Goal: Task Accomplishment & Management: Manage account settings

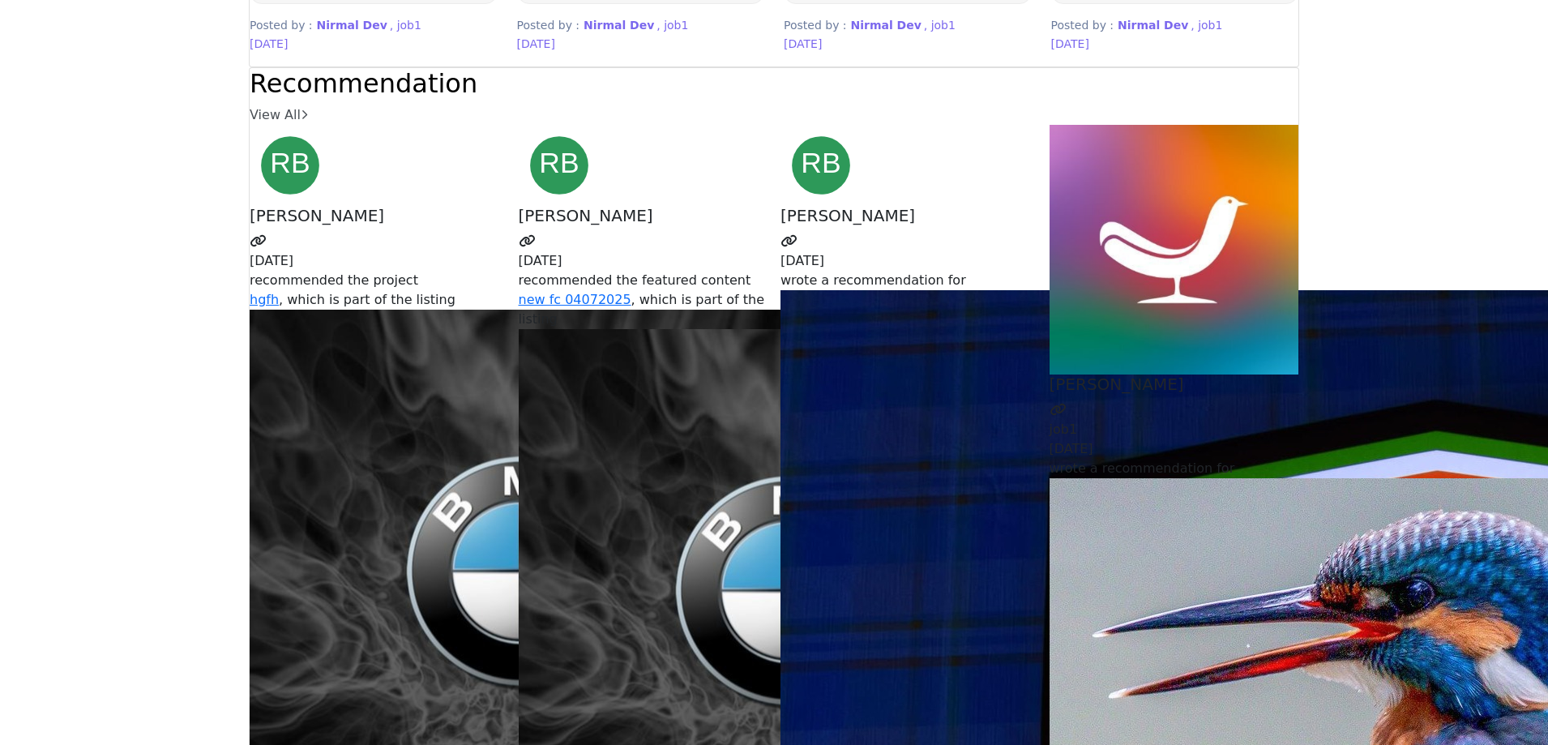
scroll to position [4215, 0]
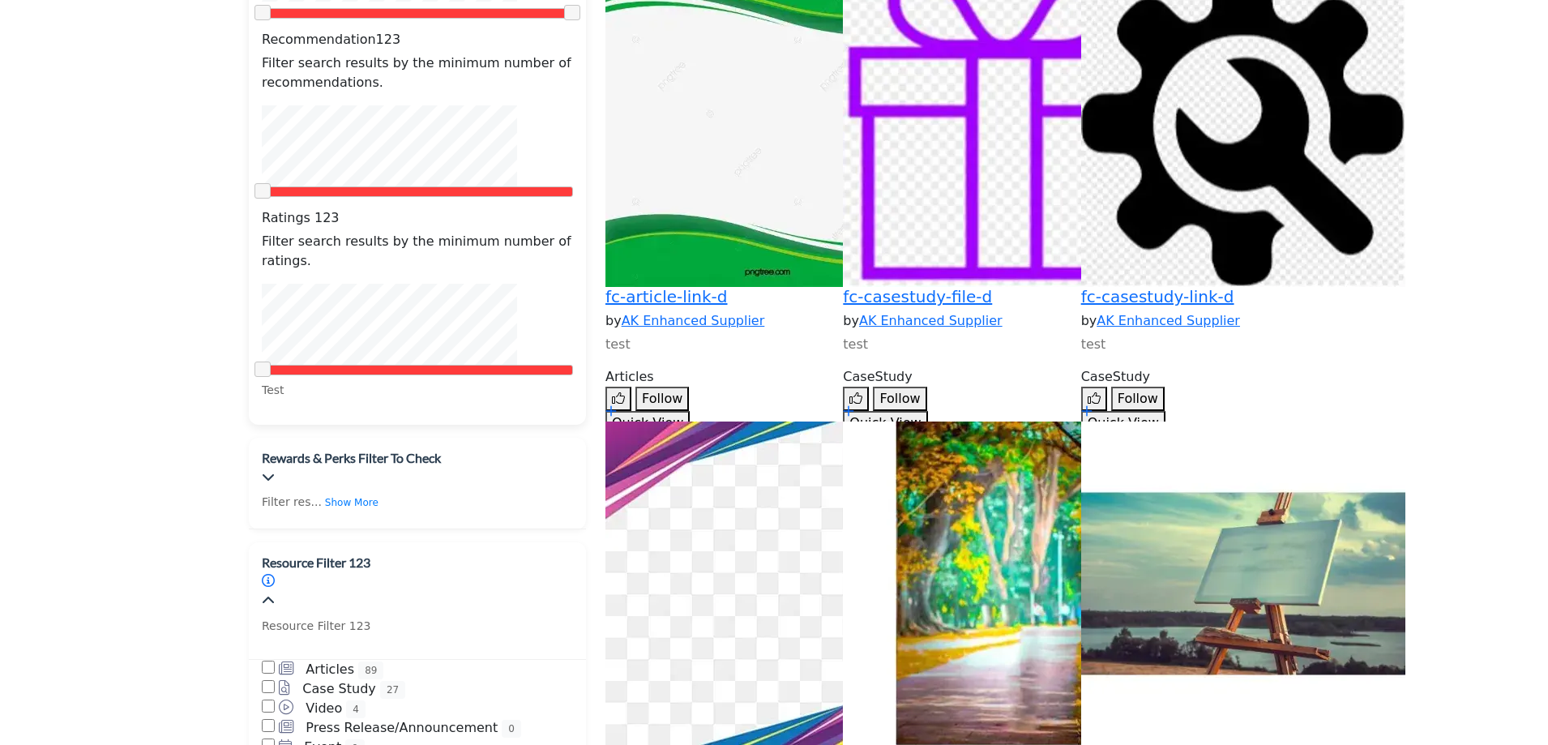
scroll to position [2351, 0]
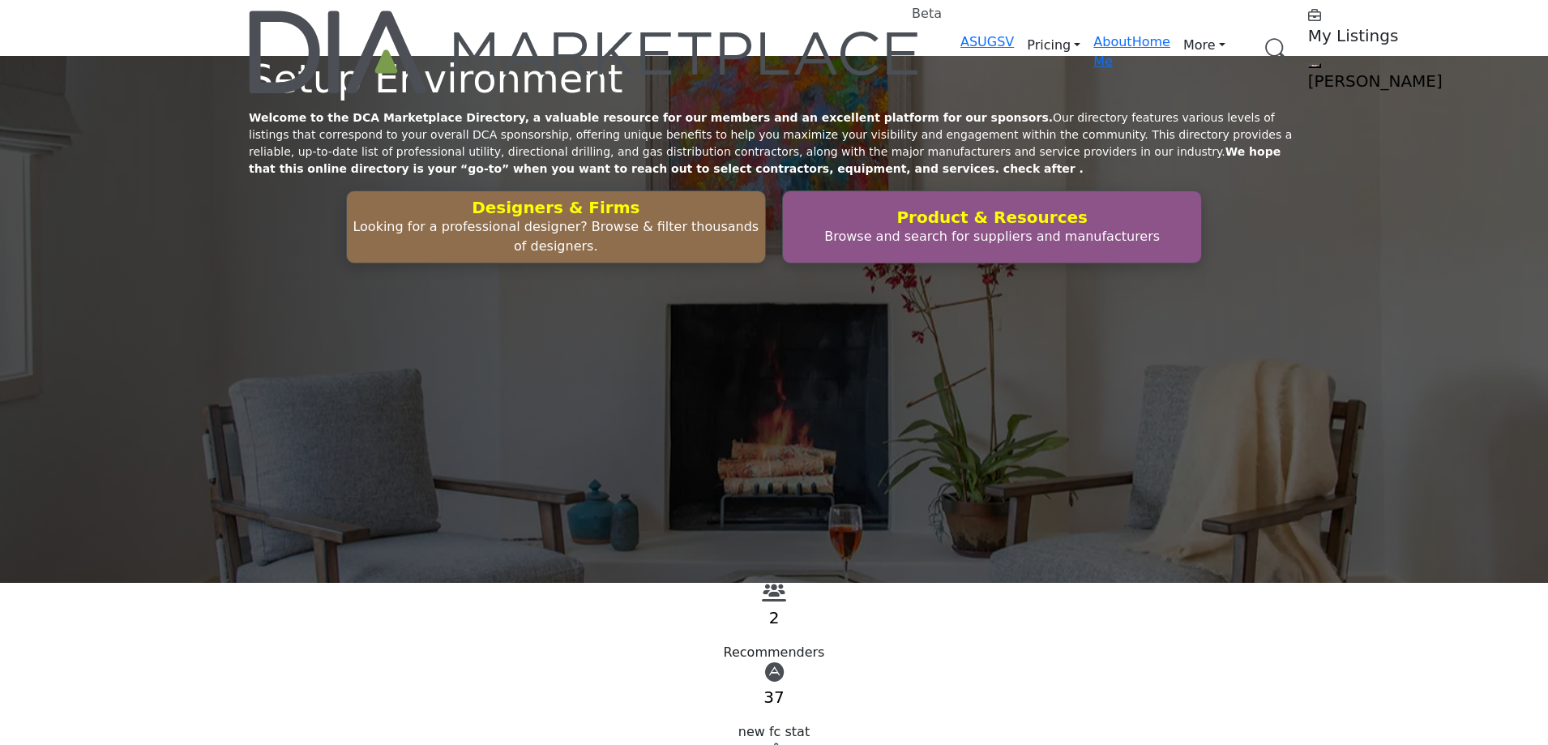
click at [1308, 33] on h5 "My Listings" at bounding box center [1409, 35] width 203 height 19
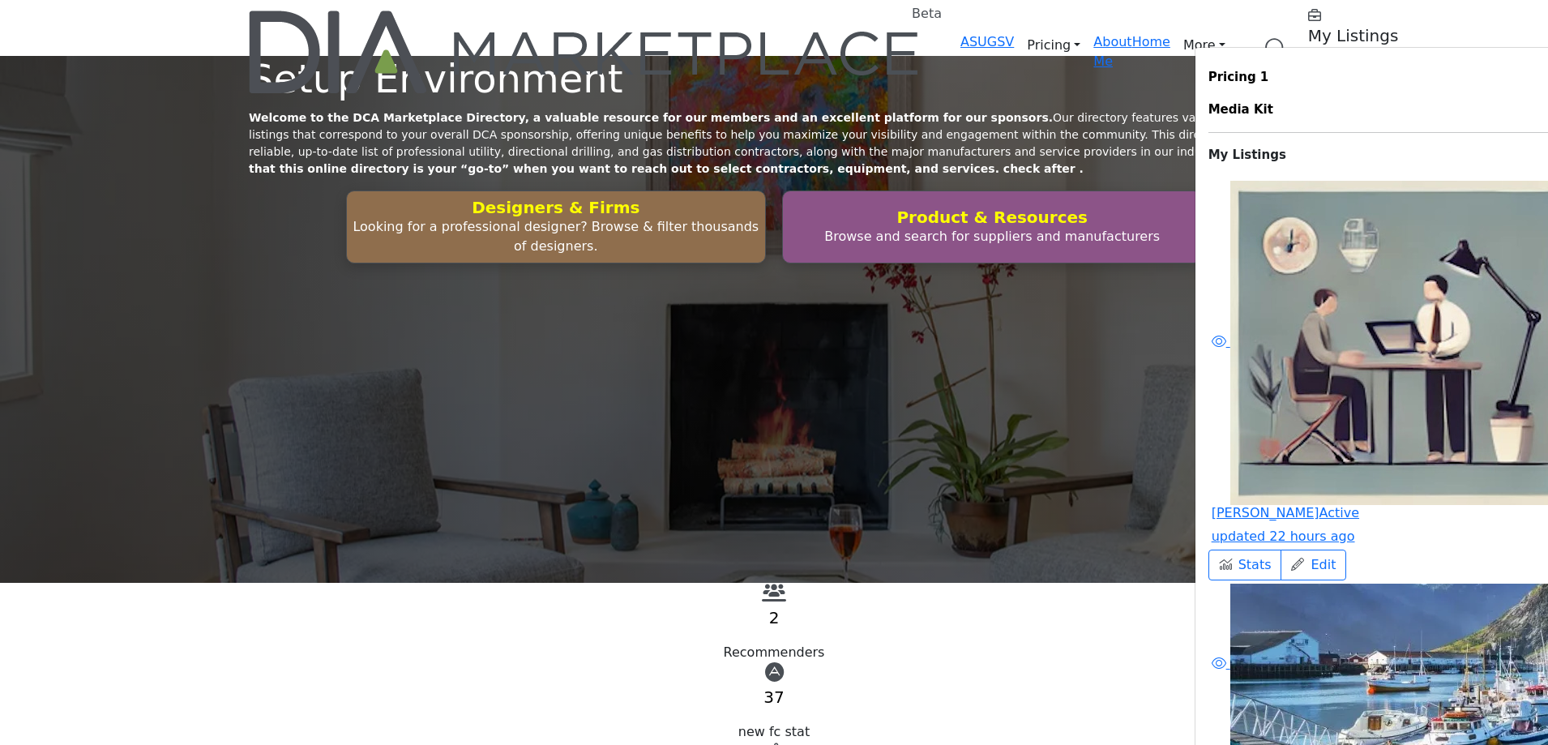
click at [742, 135] on div "Setup Environment Welcome to the DCA Marketplace Directory, a valuable resource…" at bounding box center [774, 319] width 1548 height 527
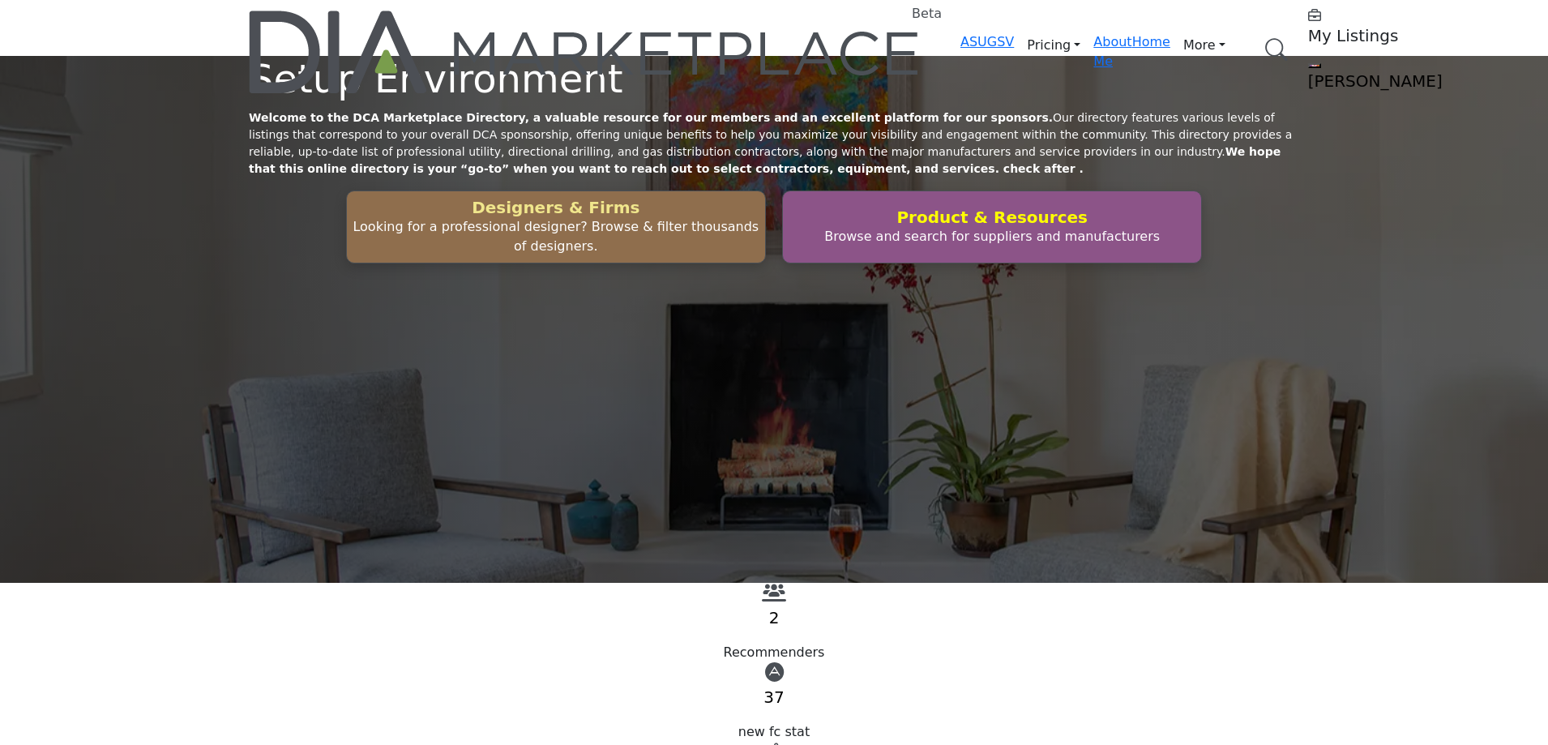
click at [618, 217] on h2 "Designers & Firms" at bounding box center [556, 207] width 409 height 19
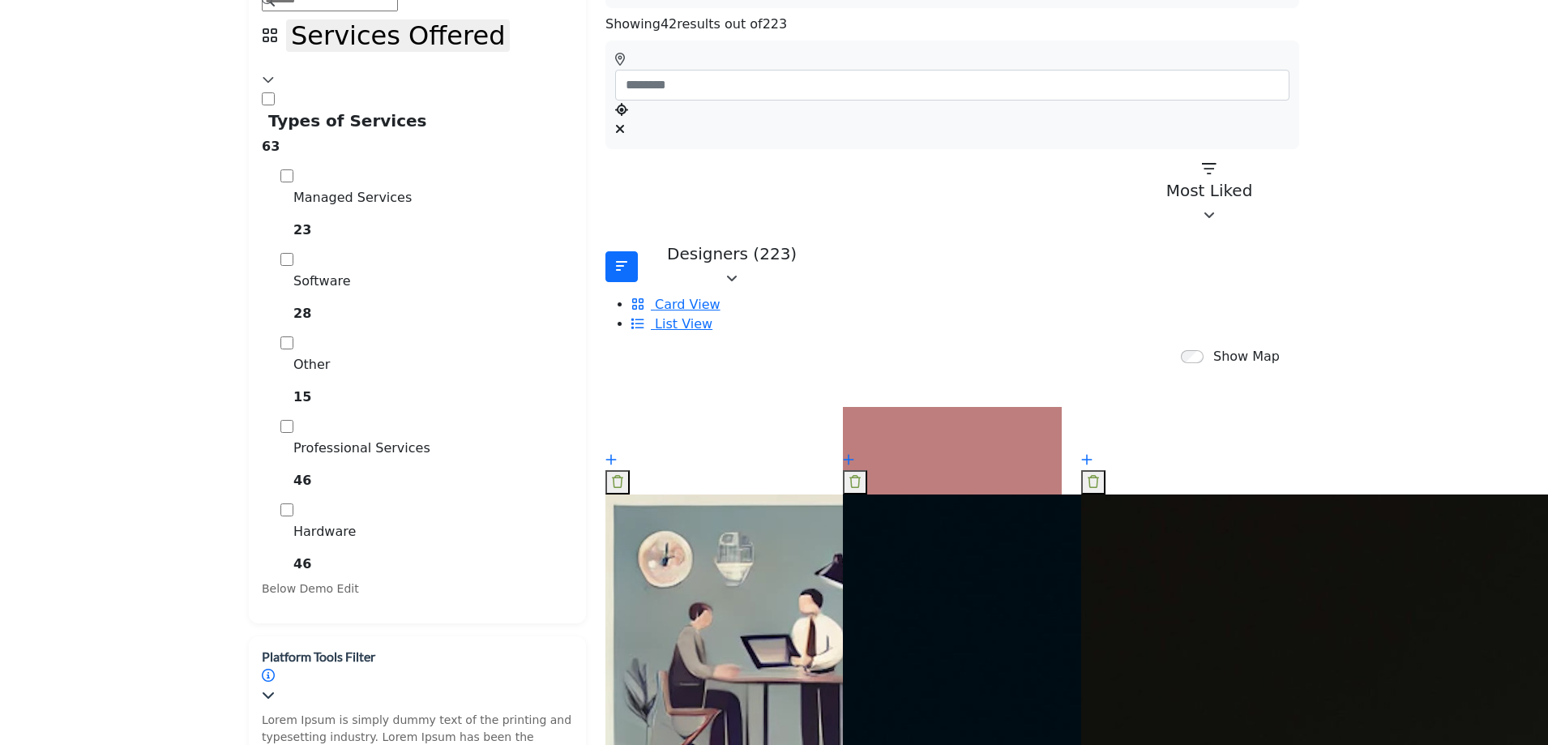
scroll to position [162, 0]
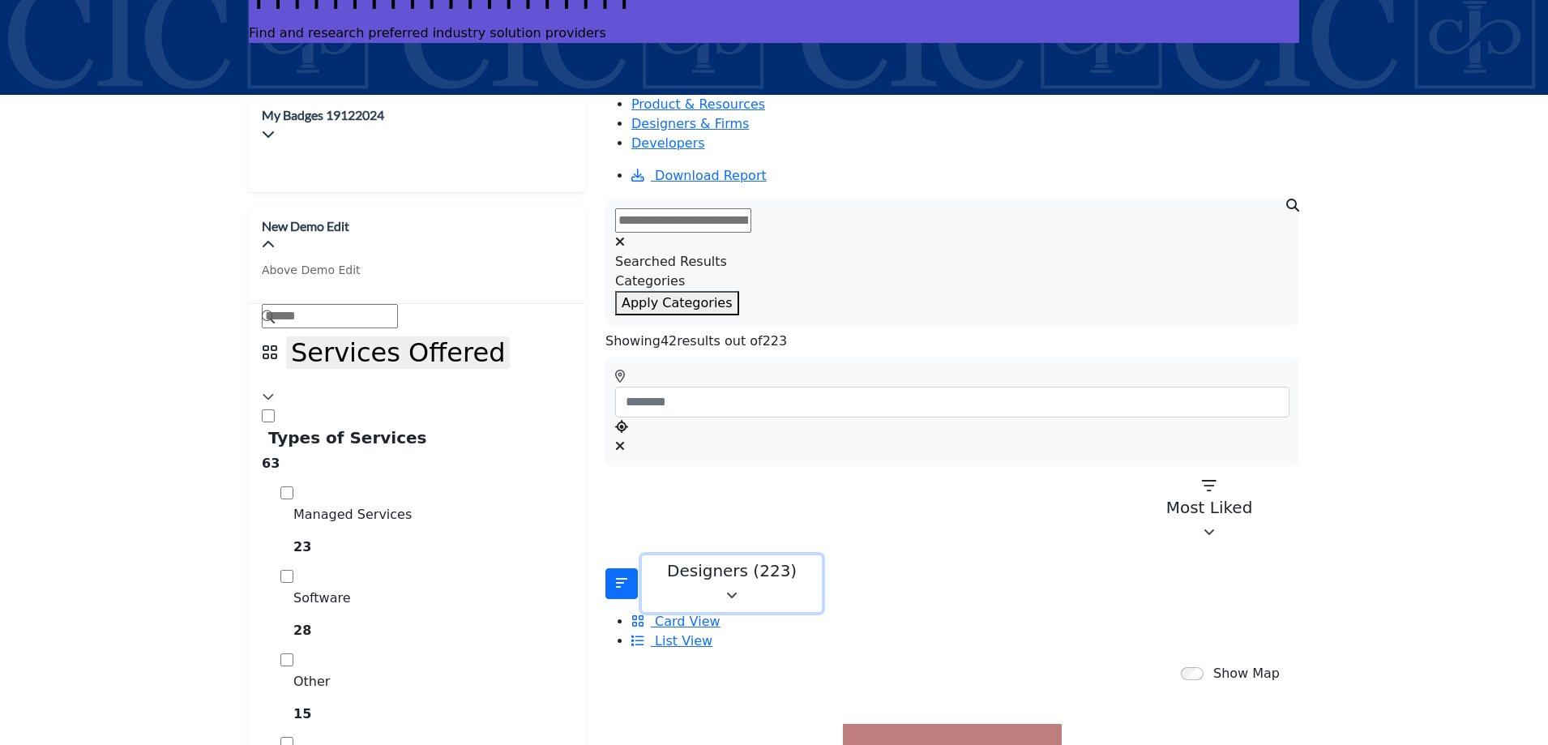
click at [724, 561] on div "Designers (223)" at bounding box center [731, 570] width 159 height 19
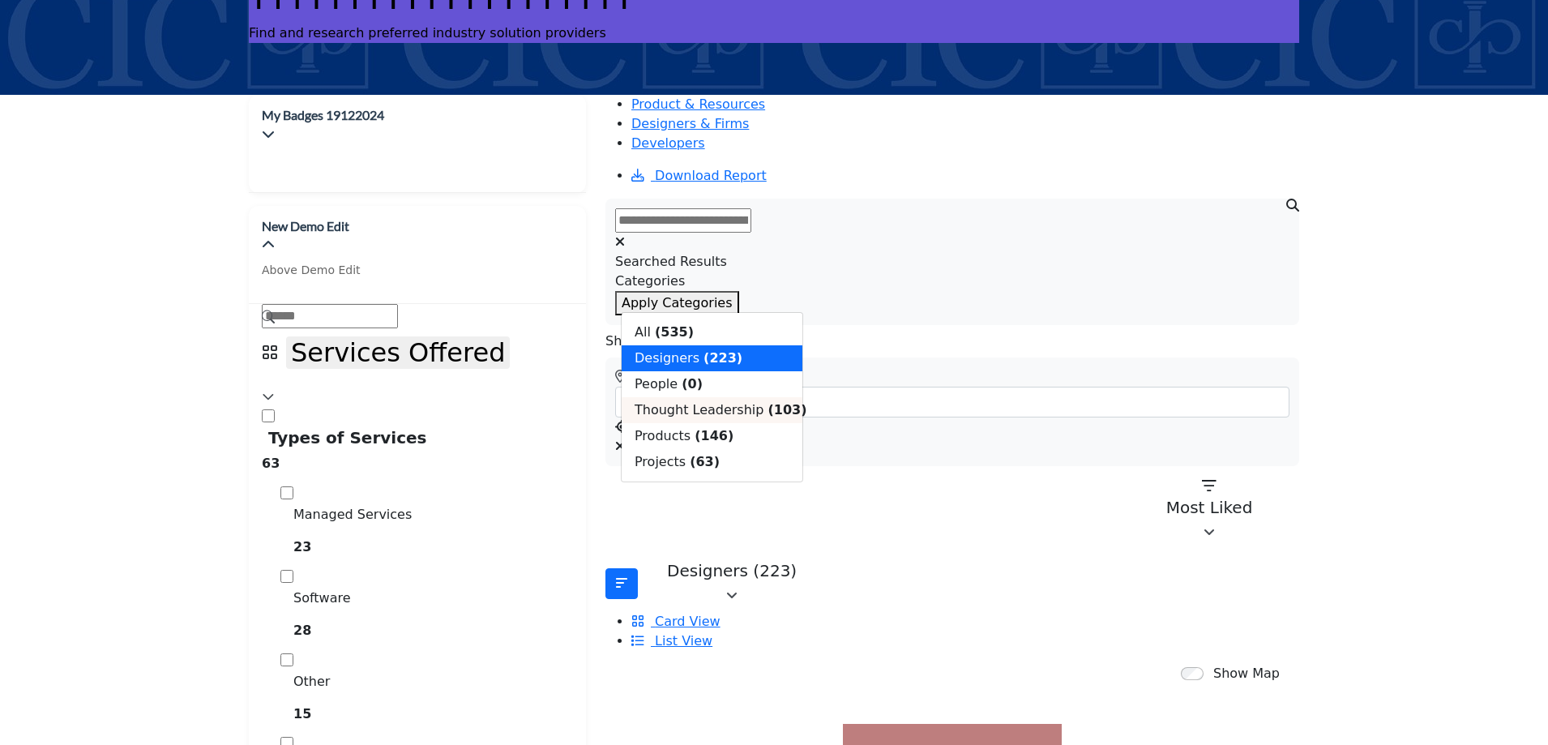
click at [768, 417] on b "(103)" at bounding box center [787, 409] width 39 height 15
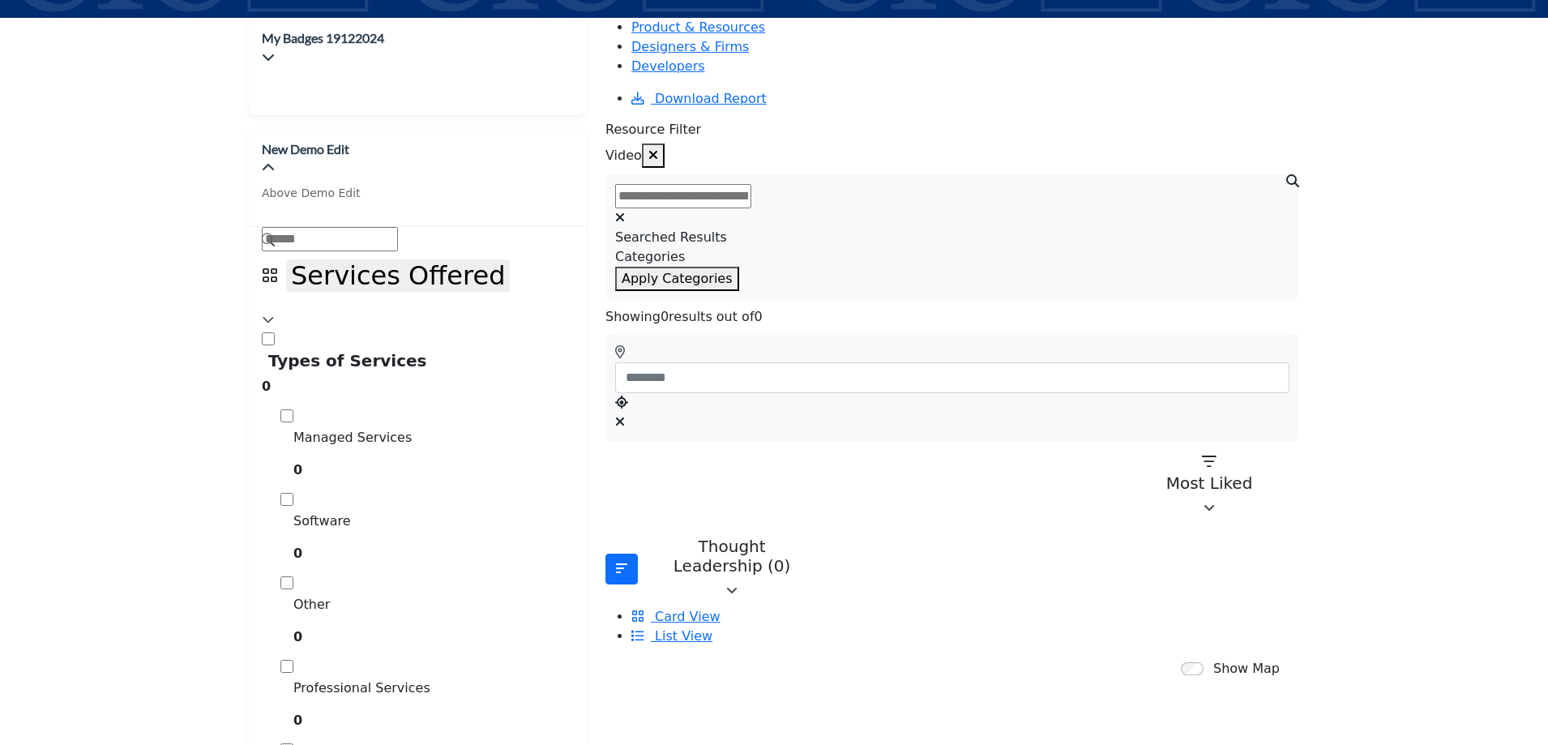
scroll to position [243, 0]
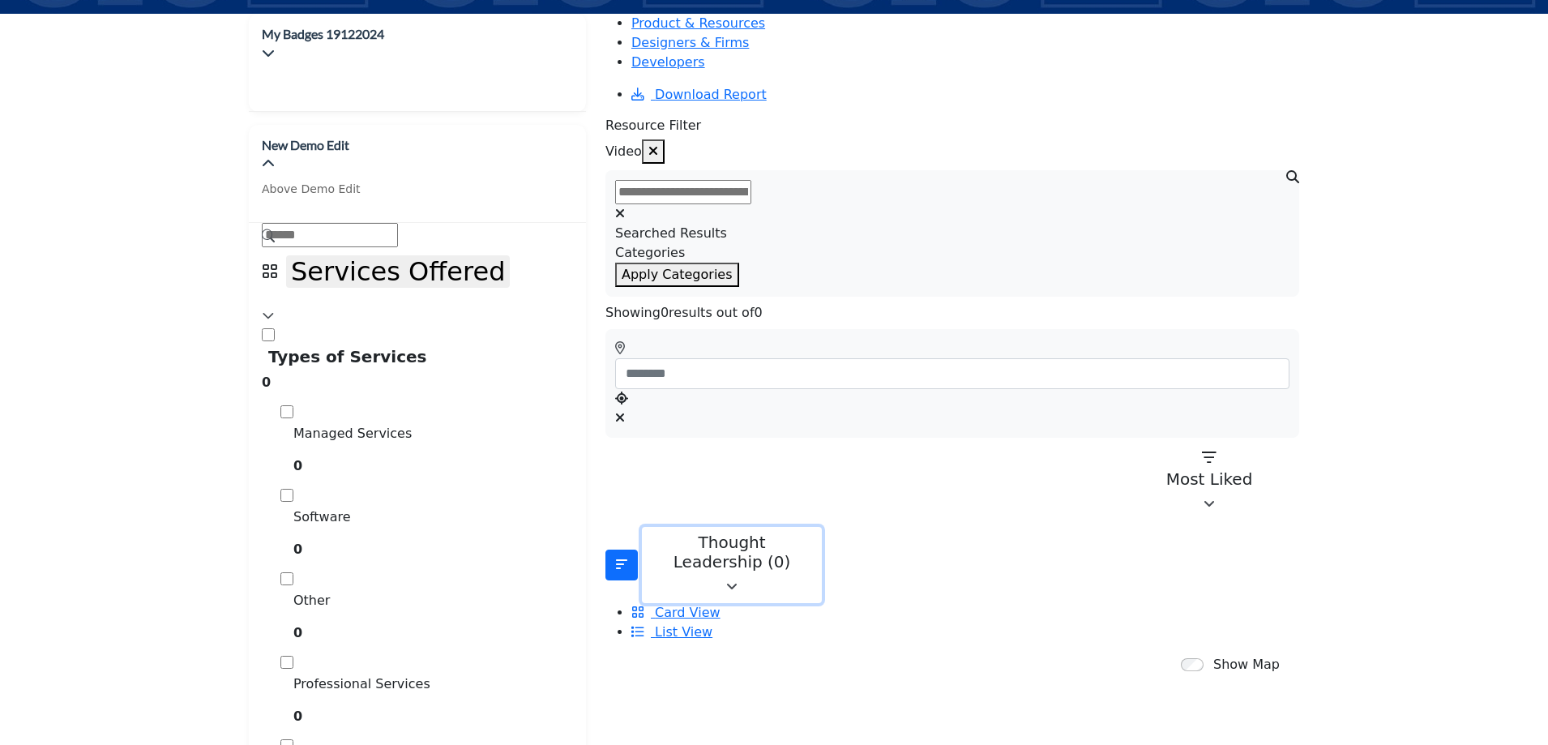
click at [734, 533] on p "Thought Leadership (0)" at bounding box center [731, 552] width 159 height 39
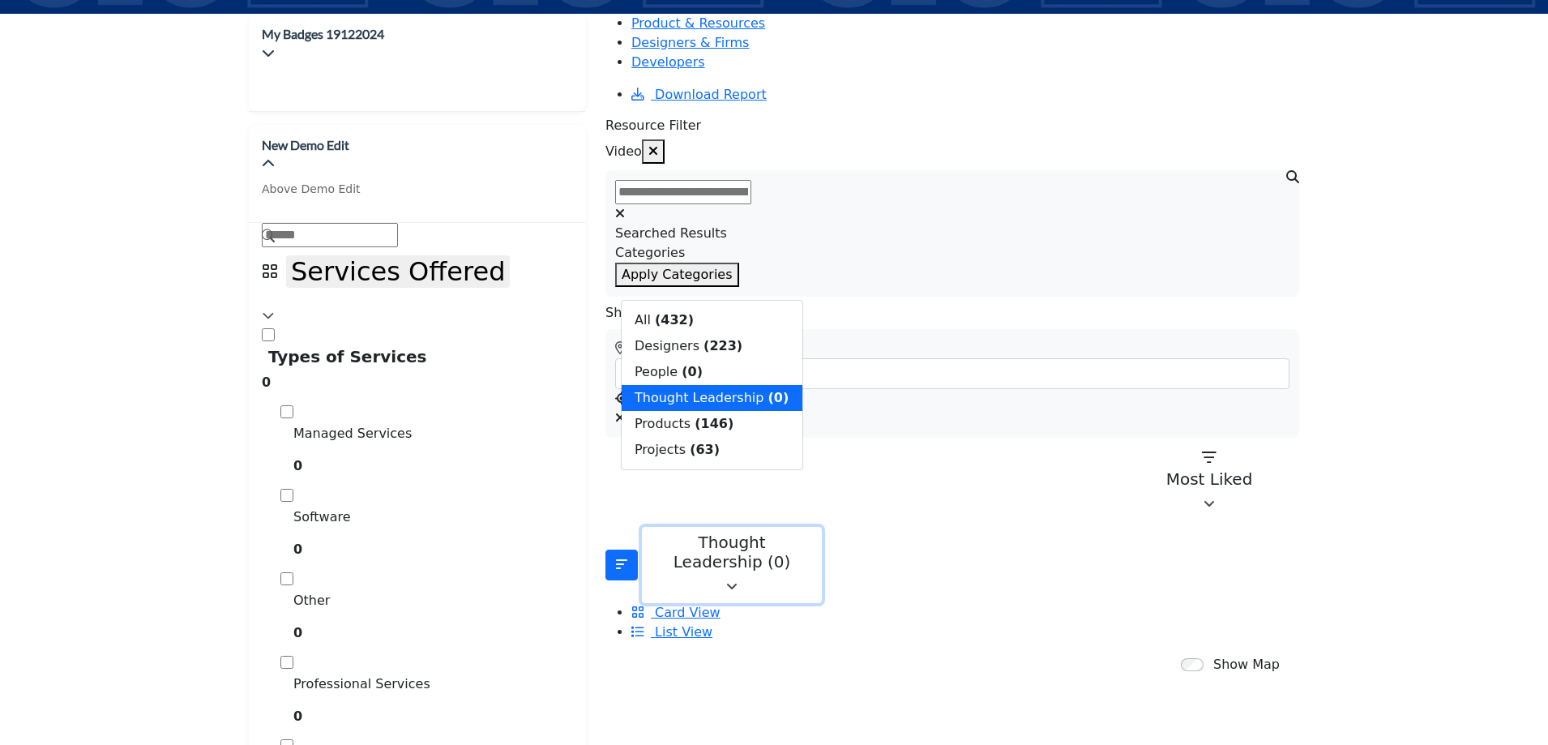
click at [734, 533] on p "Thought Leadership (0)" at bounding box center [731, 552] width 159 height 39
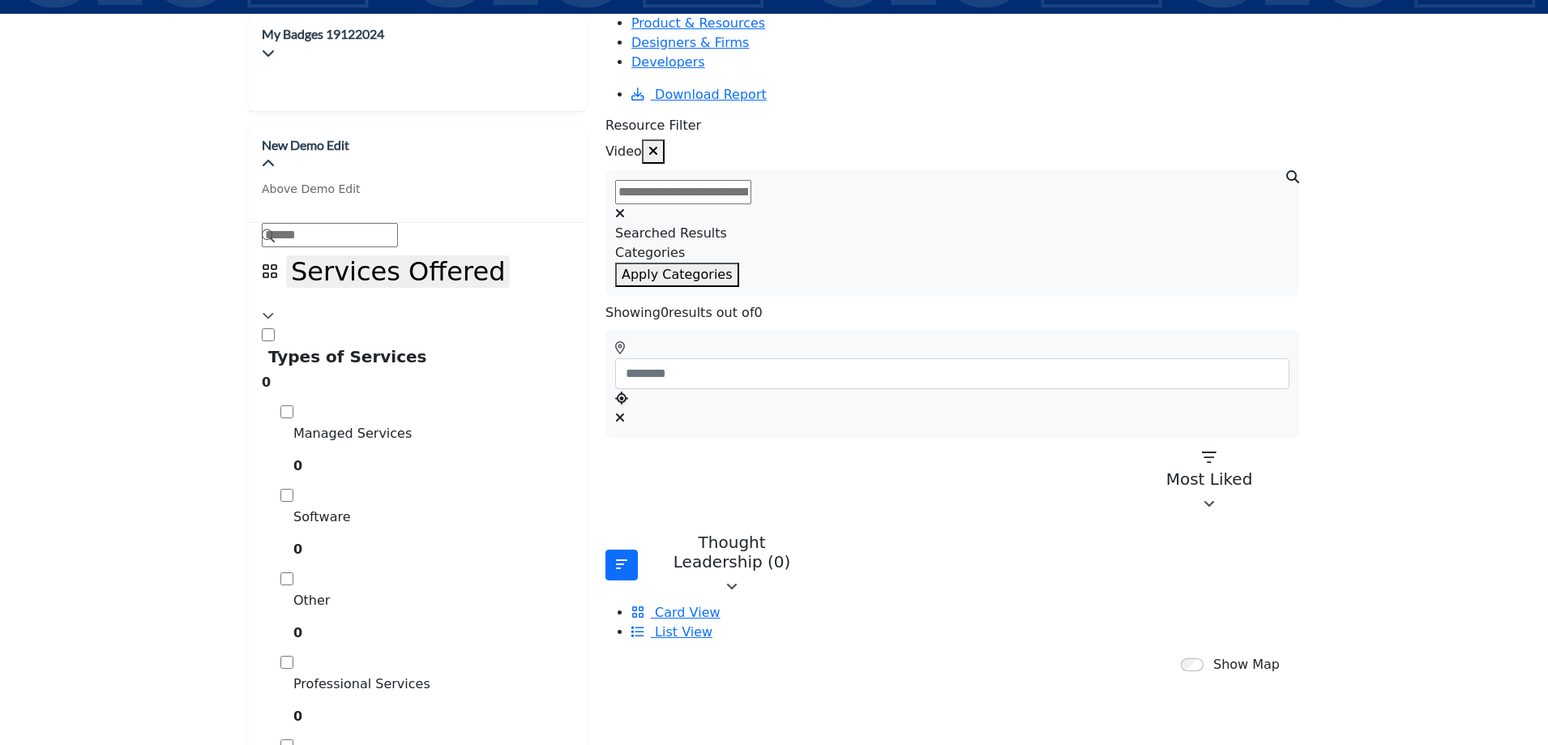
click at [658, 144] on icon "button" at bounding box center [653, 150] width 10 height 13
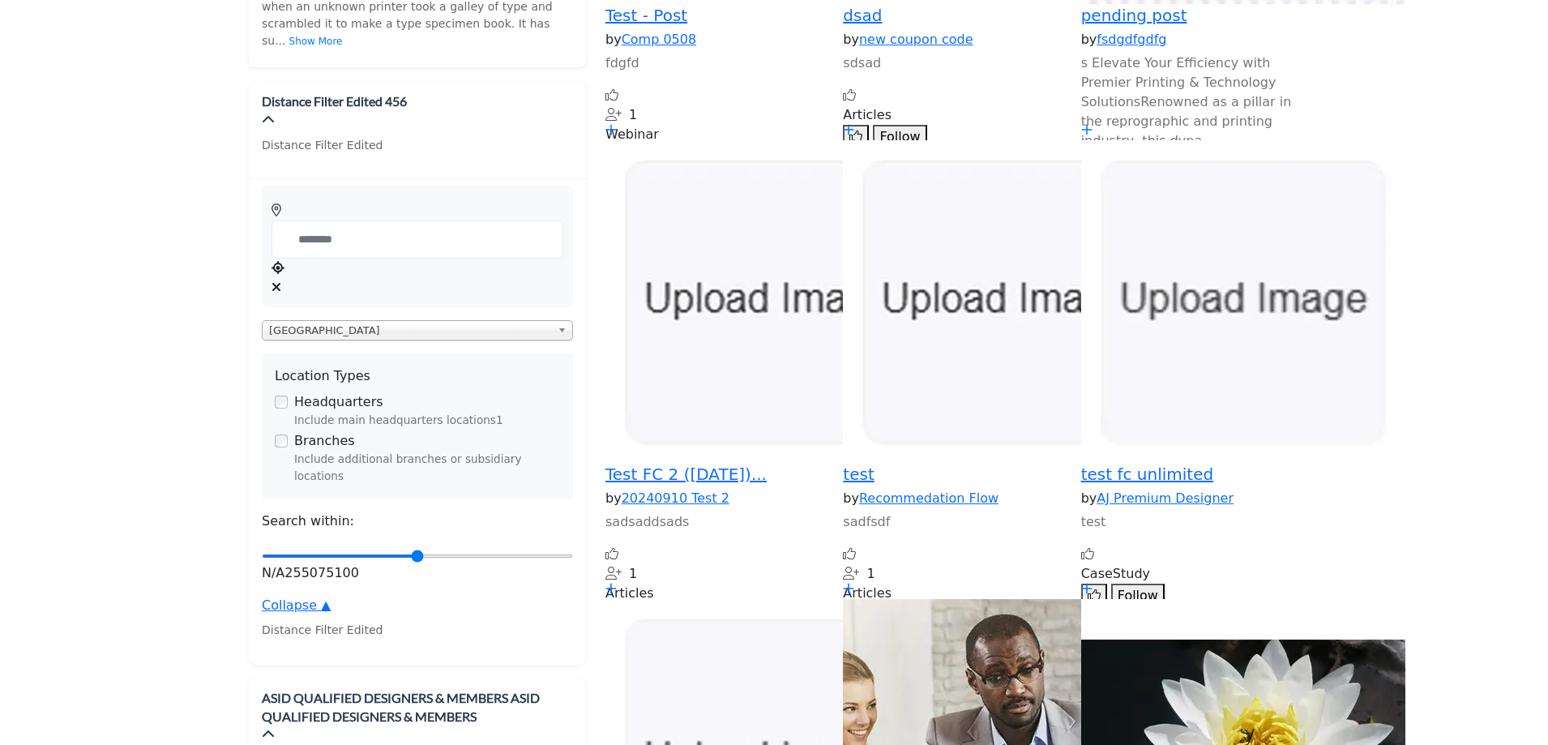
scroll to position [1135, 0]
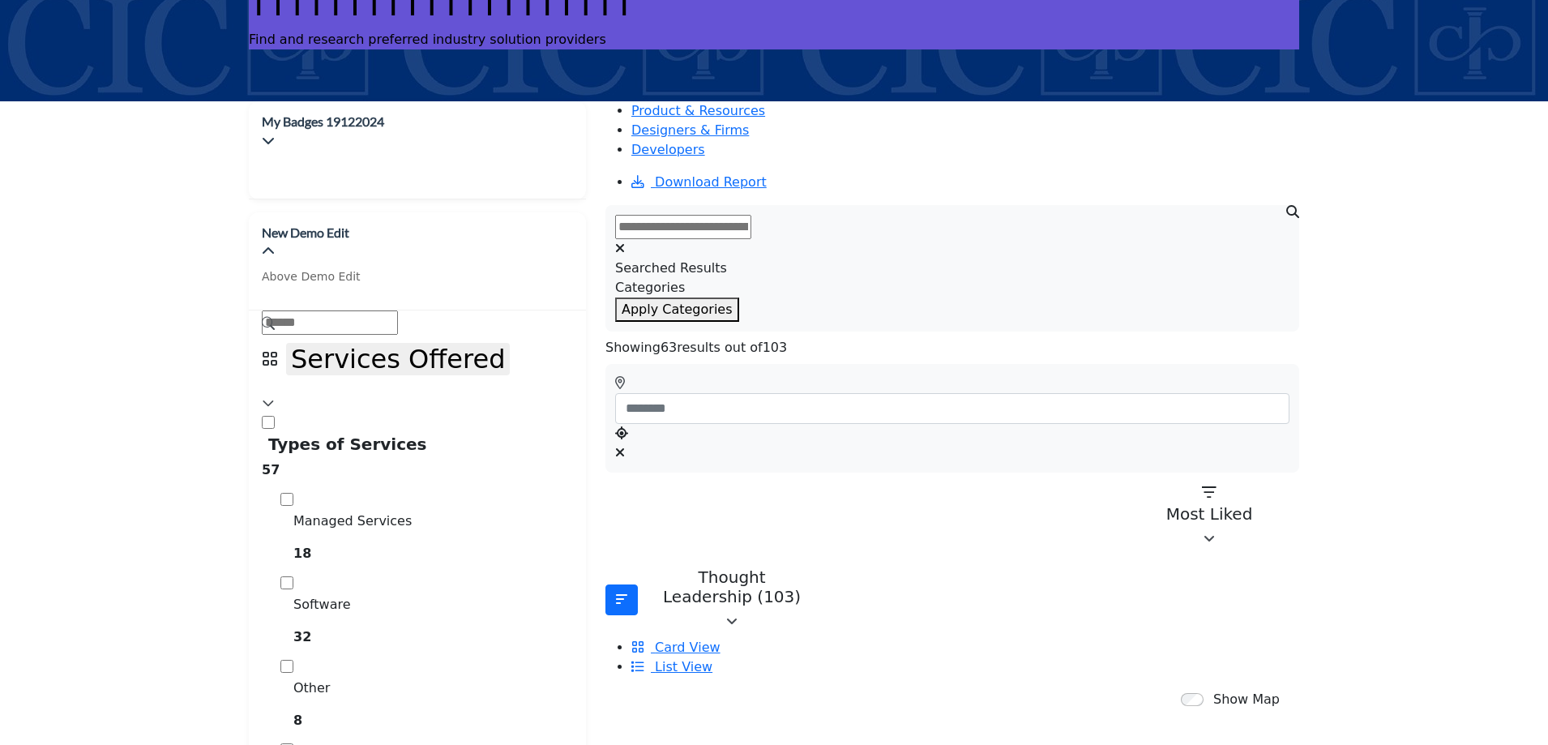
scroll to position [0, 0]
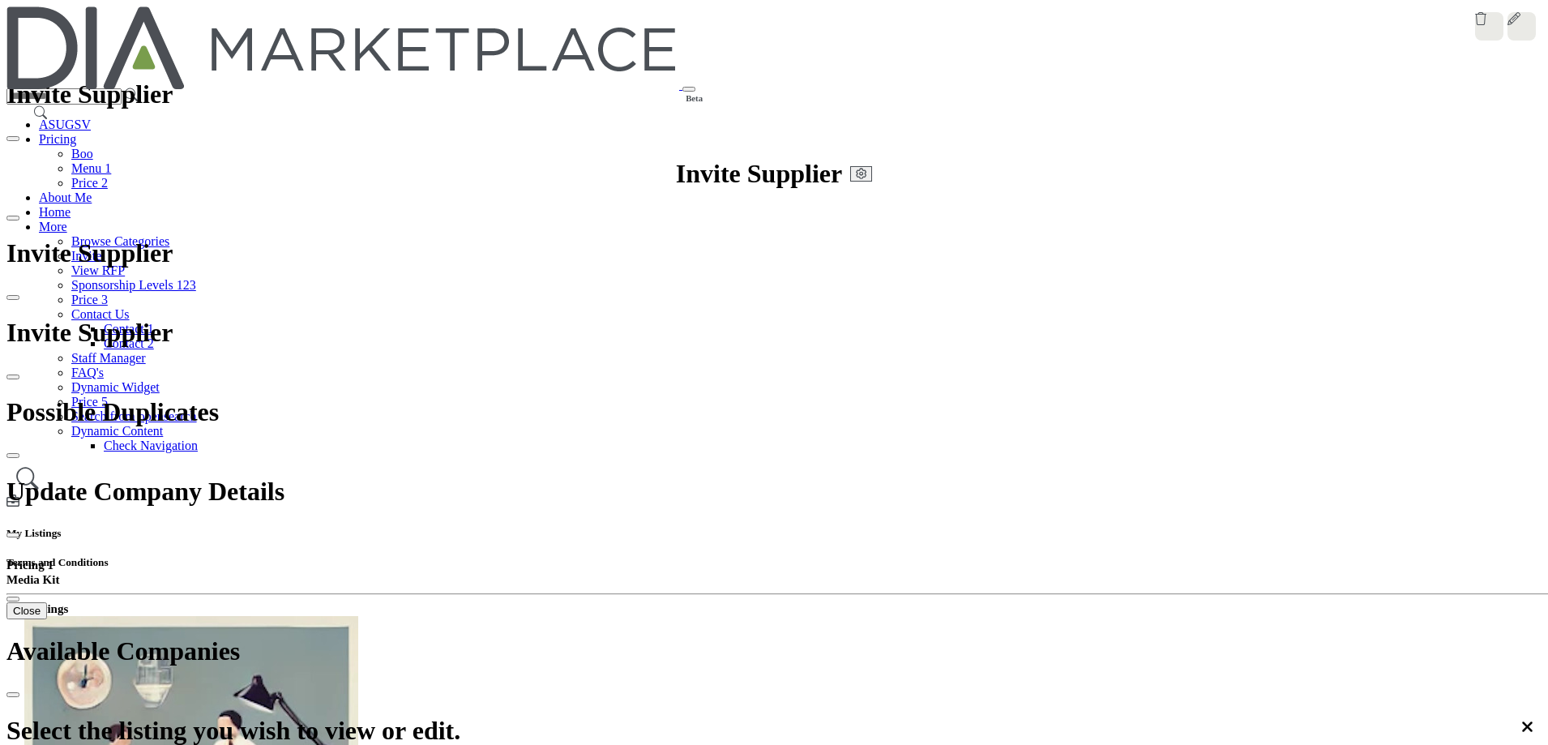
drag, startPoint x: 852, startPoint y: 268, endPoint x: 930, endPoint y: 271, distance: 77.9
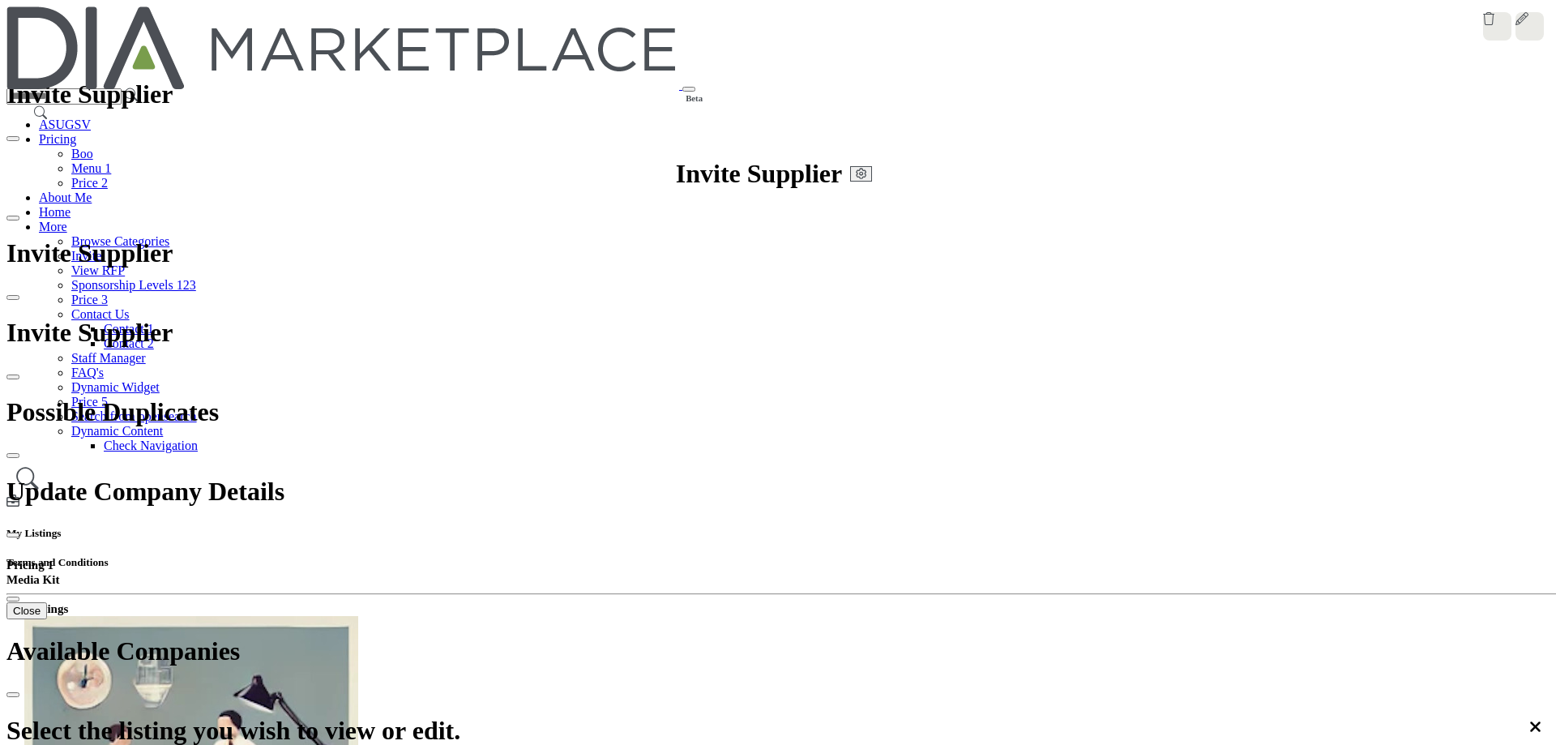
drag, startPoint x: 614, startPoint y: 189, endPoint x: 813, endPoint y: 193, distance: 198.6
drag, startPoint x: 851, startPoint y: 272, endPoint x: 916, endPoint y: 270, distance: 64.9
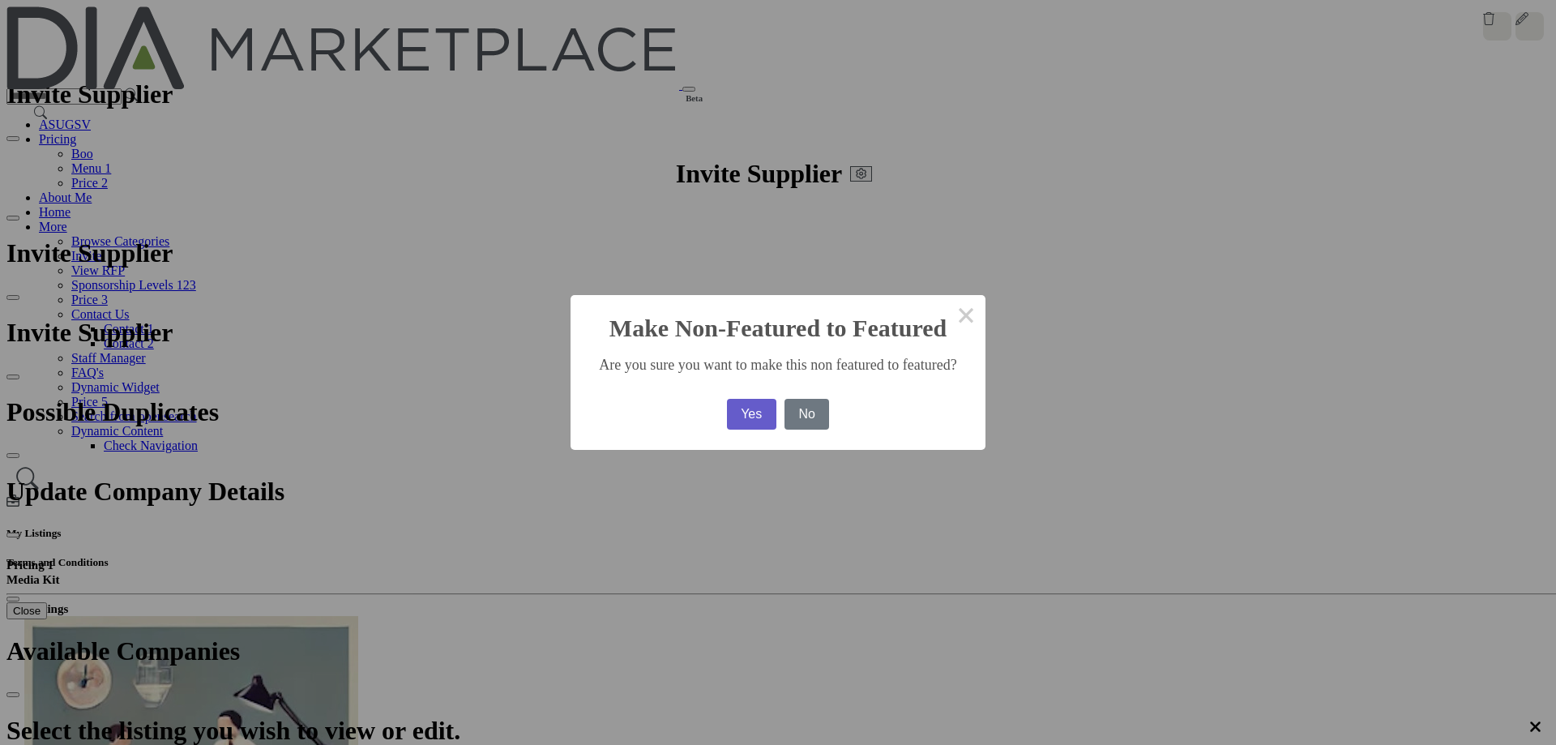
click at [752, 414] on button "Yes" at bounding box center [751, 414] width 49 height 31
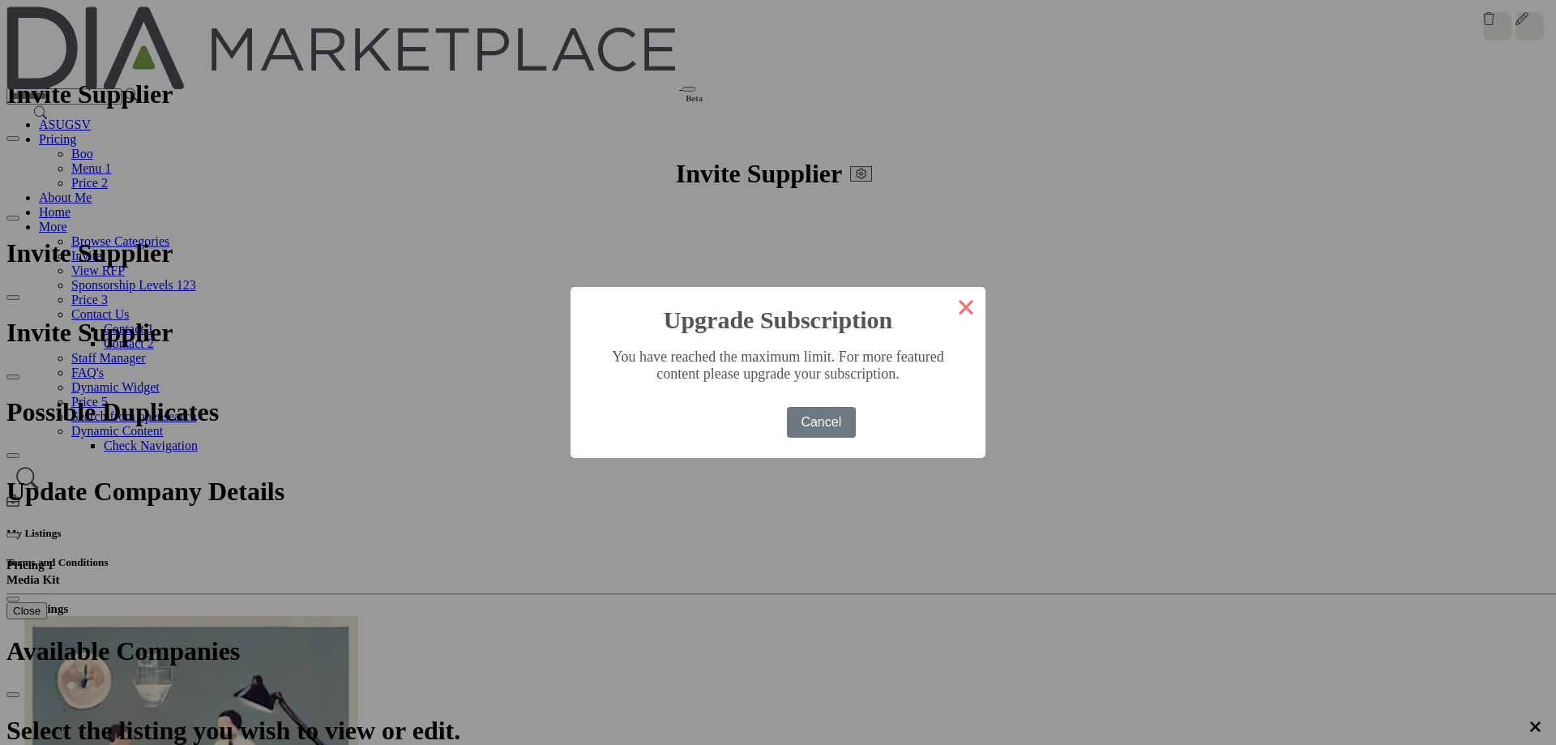
click at [947, 312] on button "×" at bounding box center [966, 306] width 39 height 39
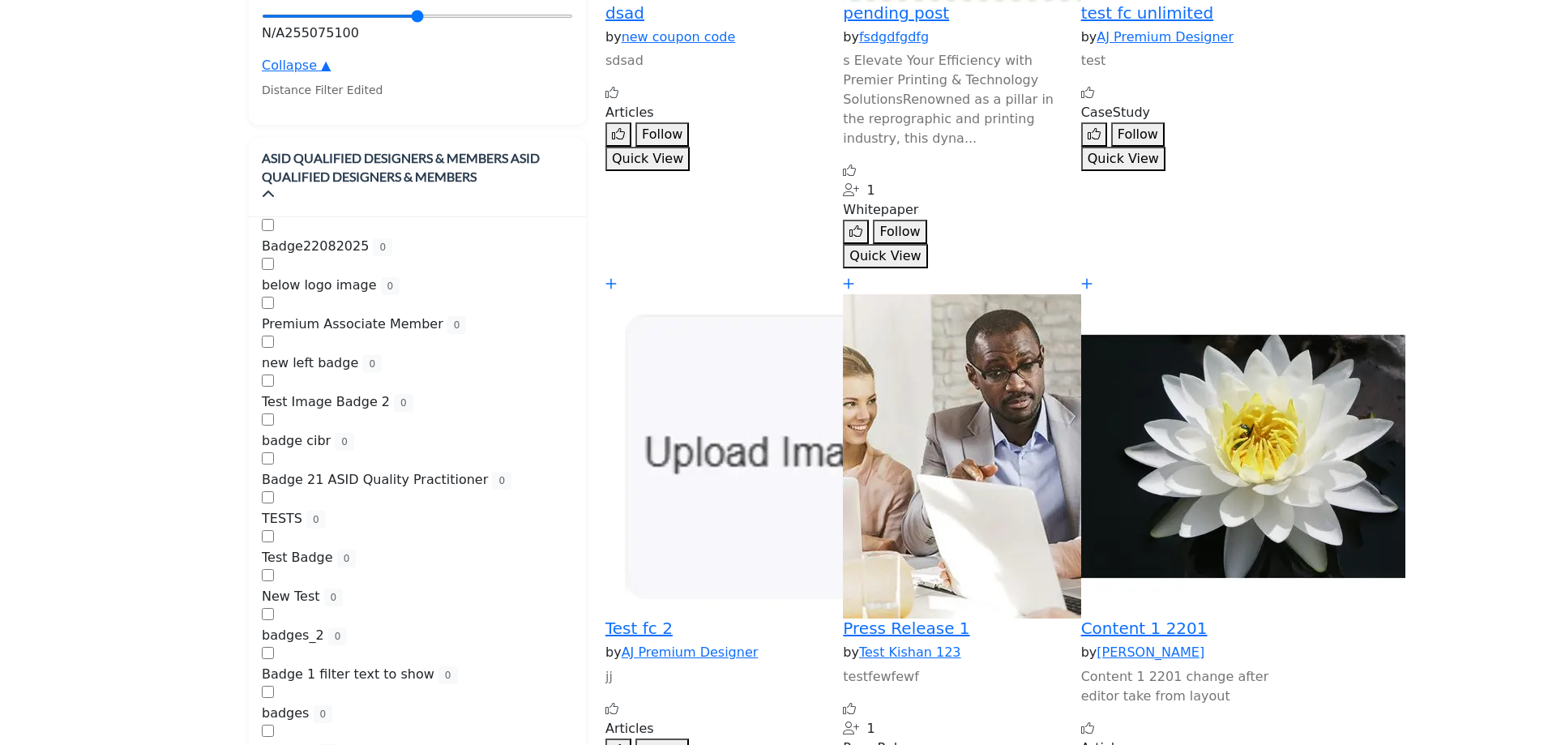
scroll to position [2188, 0]
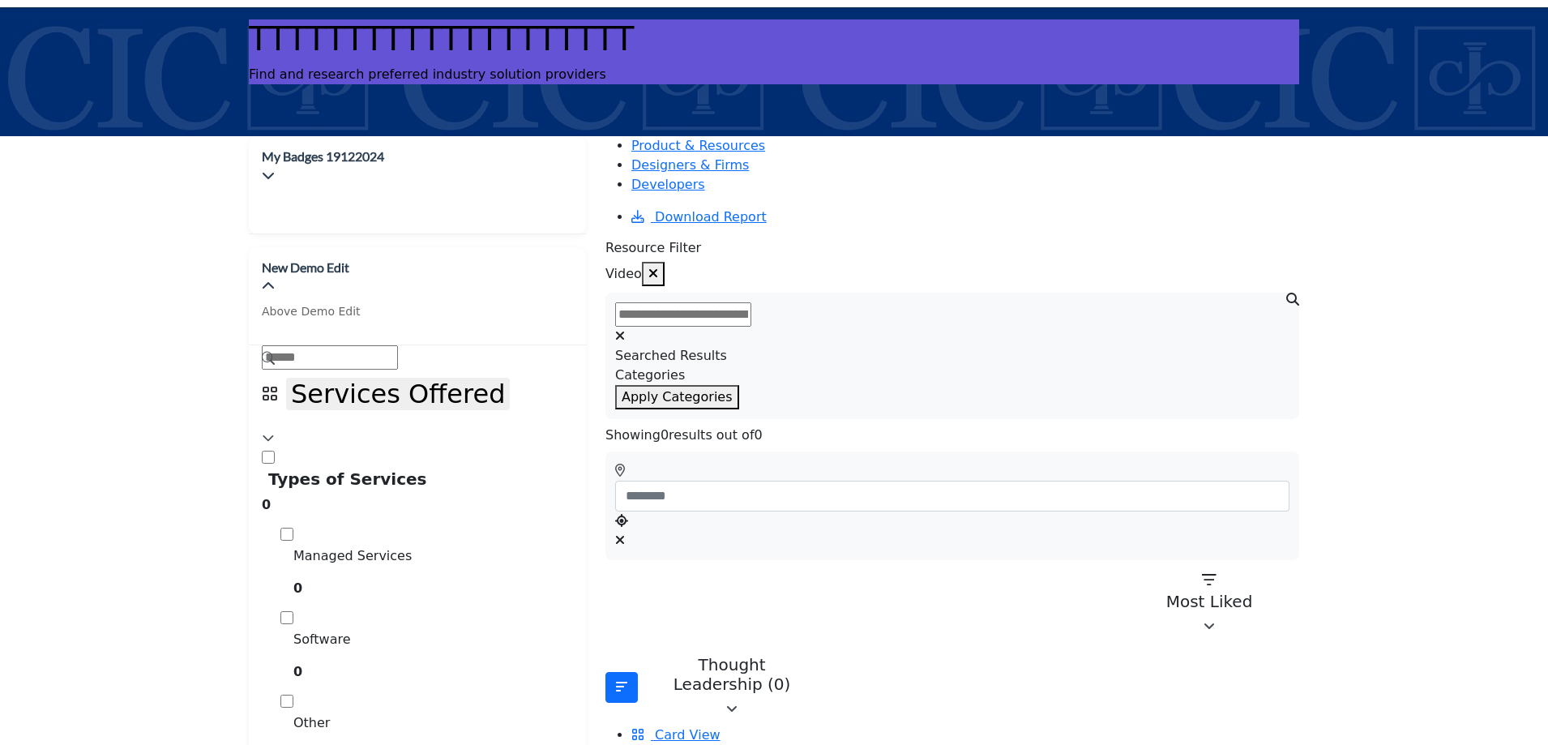
scroll to position [0, 0]
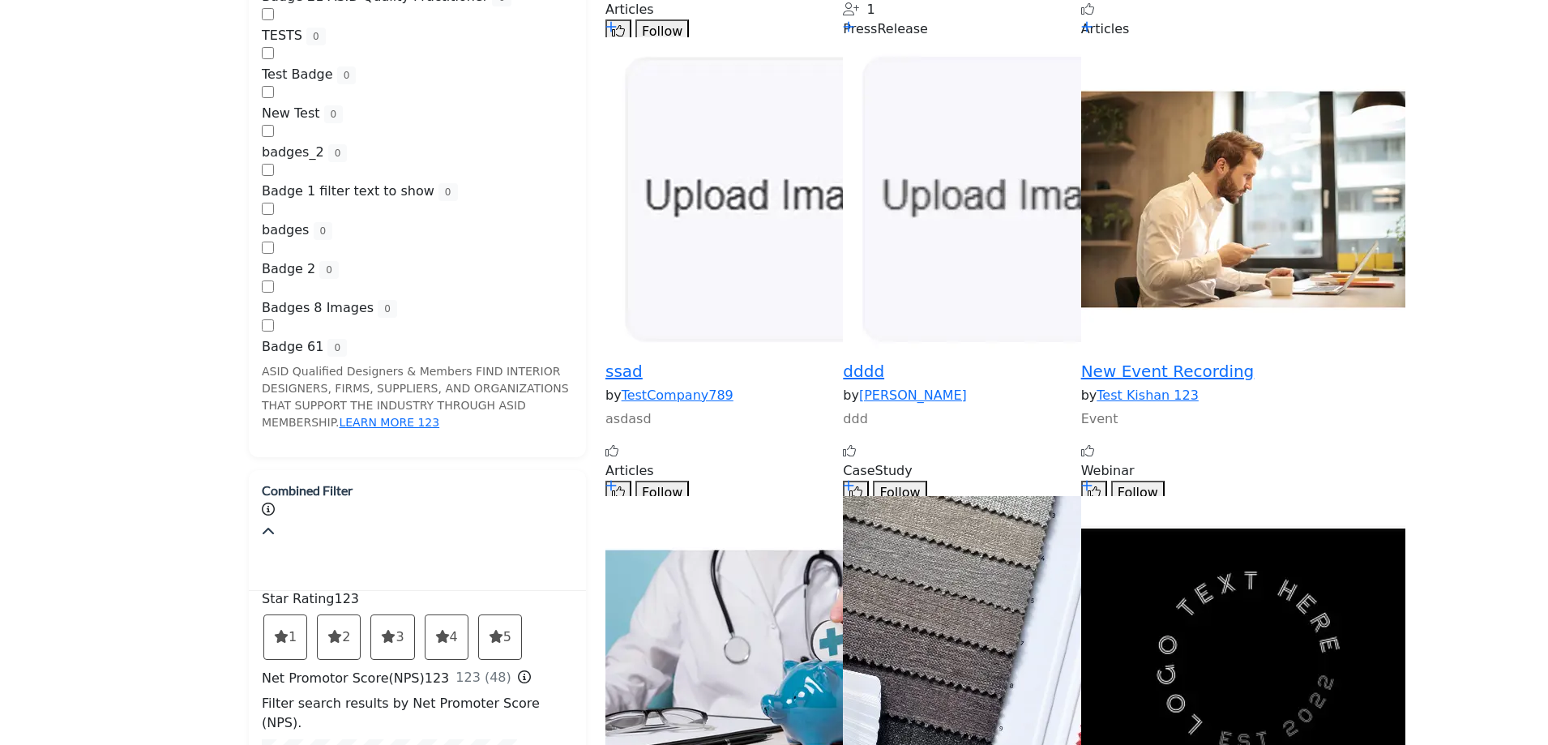
scroll to position [2270, 0]
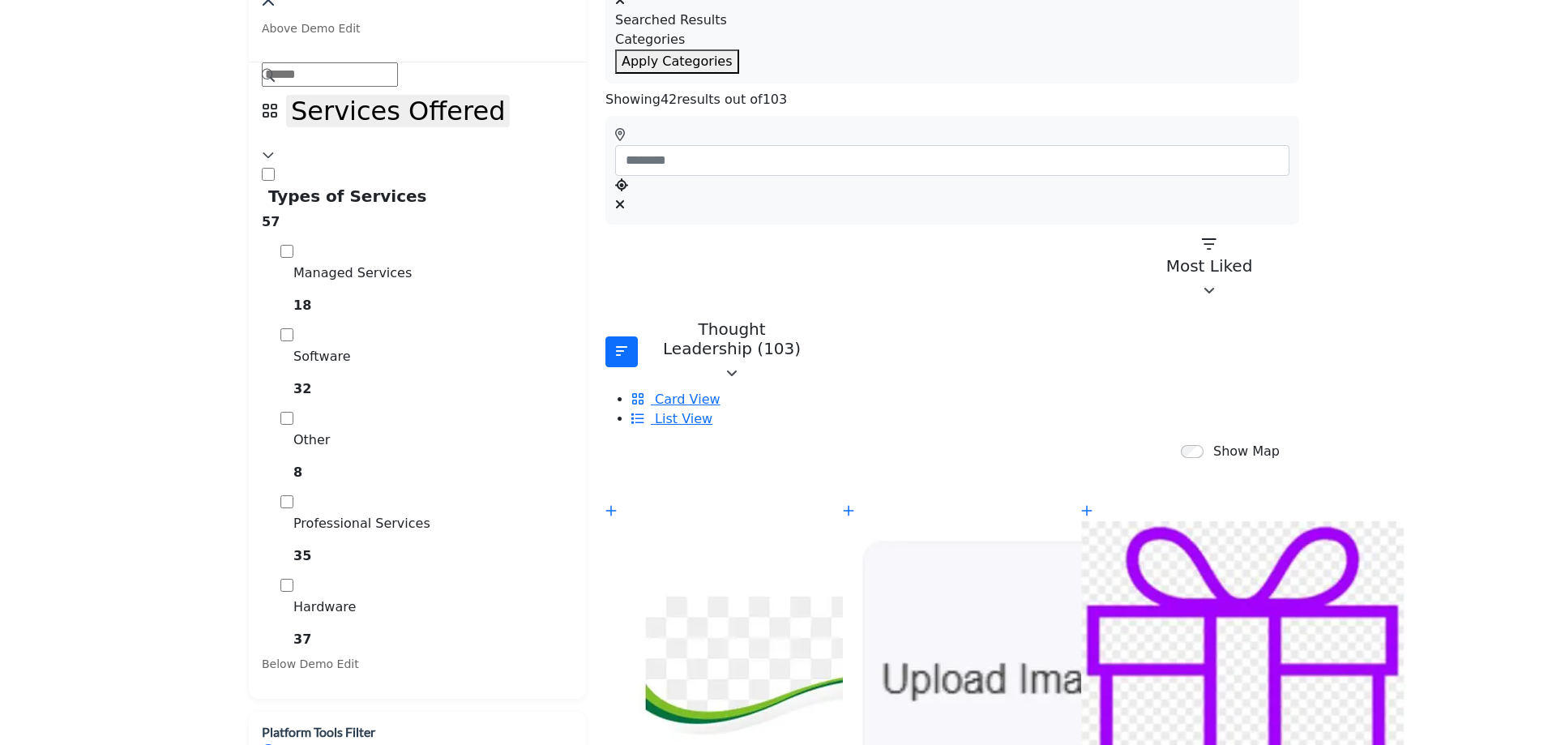
scroll to position [162, 0]
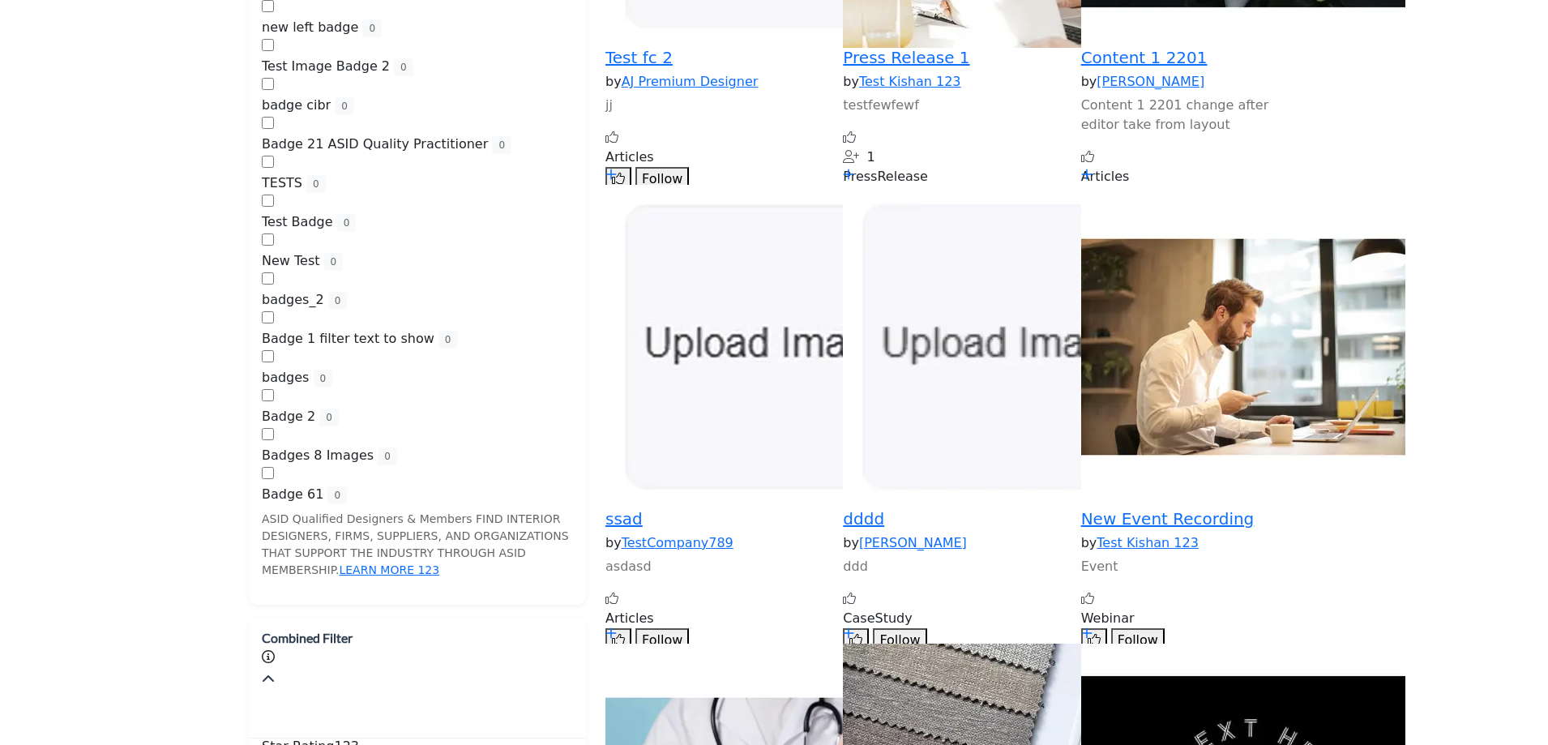
scroll to position [2351, 0]
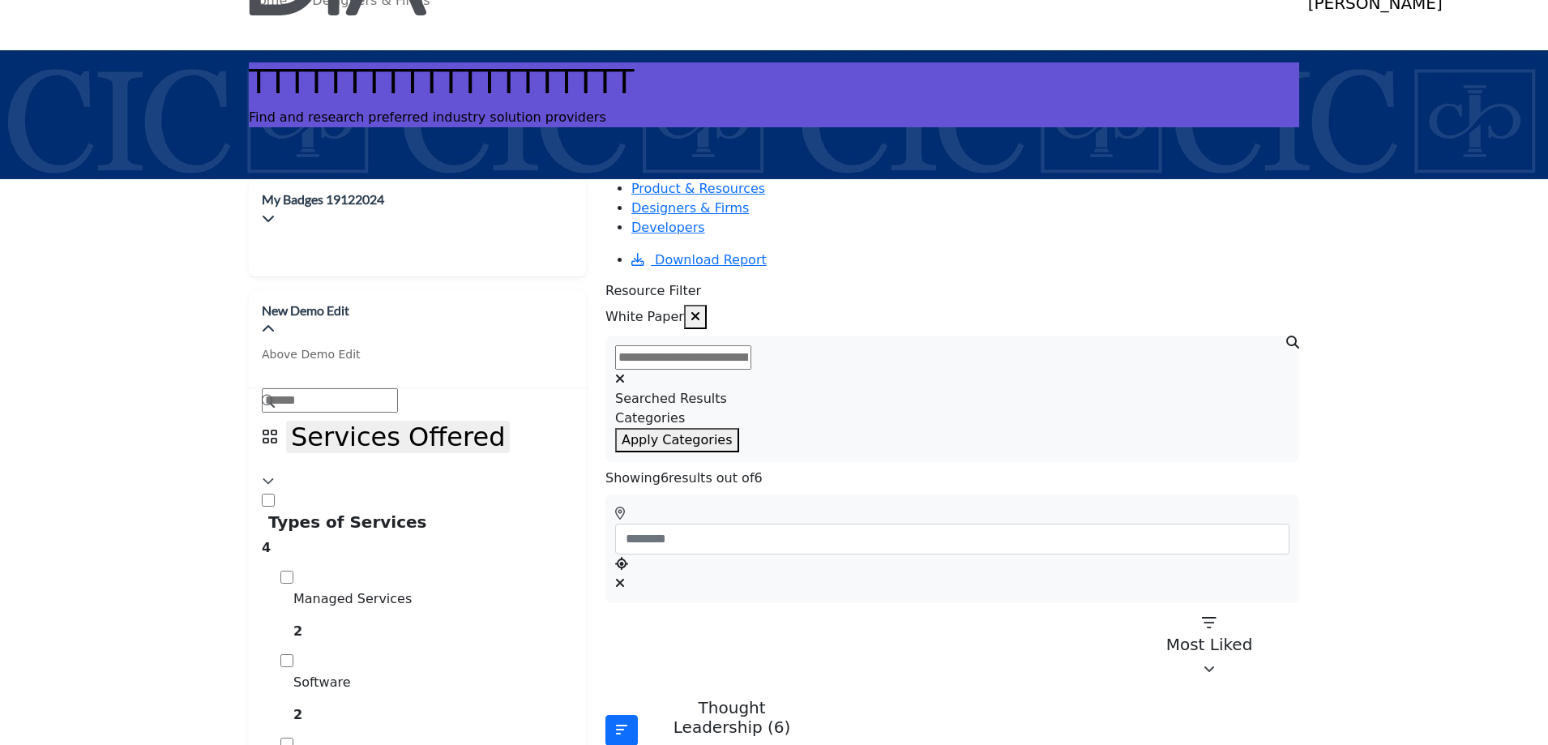
scroll to position [0, 0]
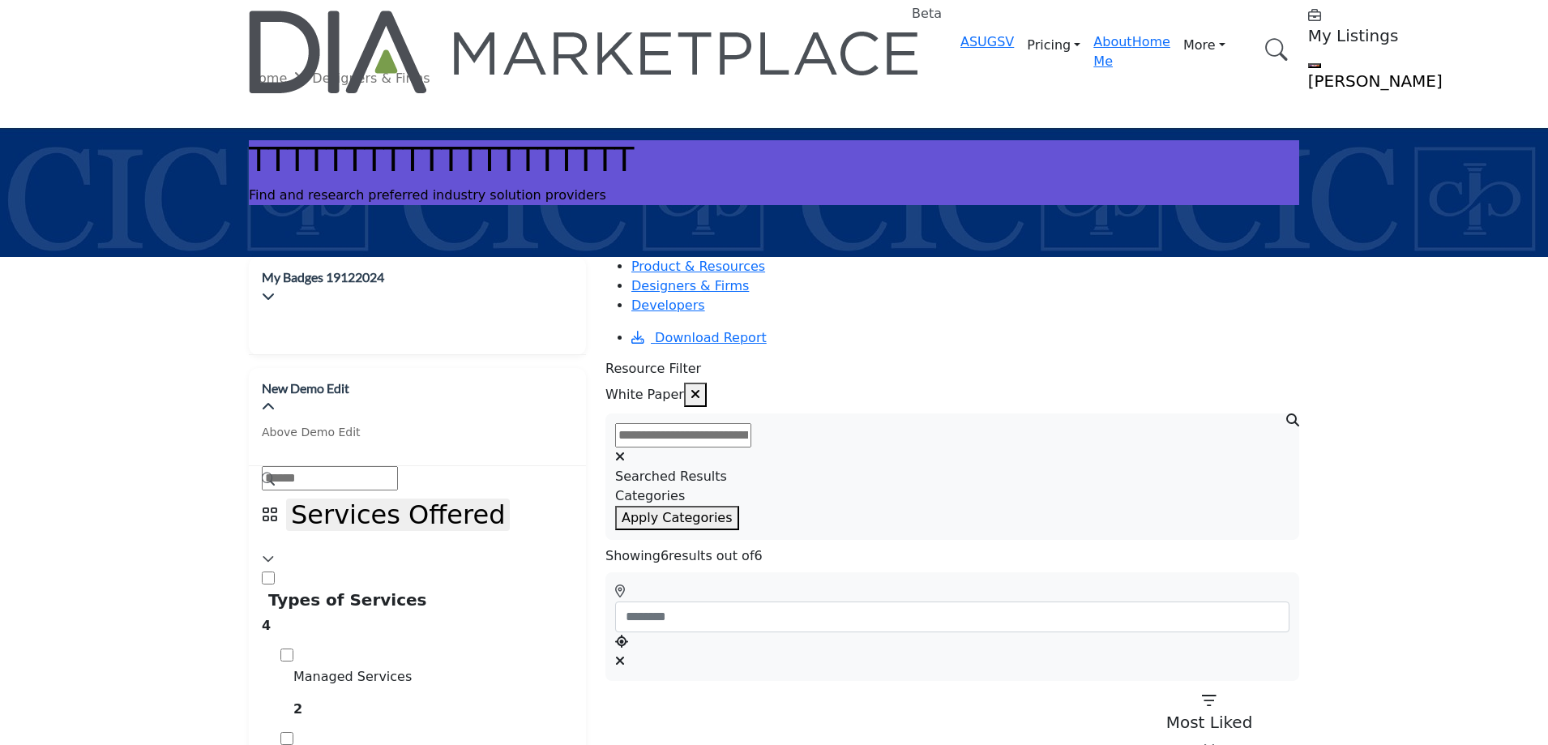
click at [405, 33] on img at bounding box center [585, 52] width 673 height 83
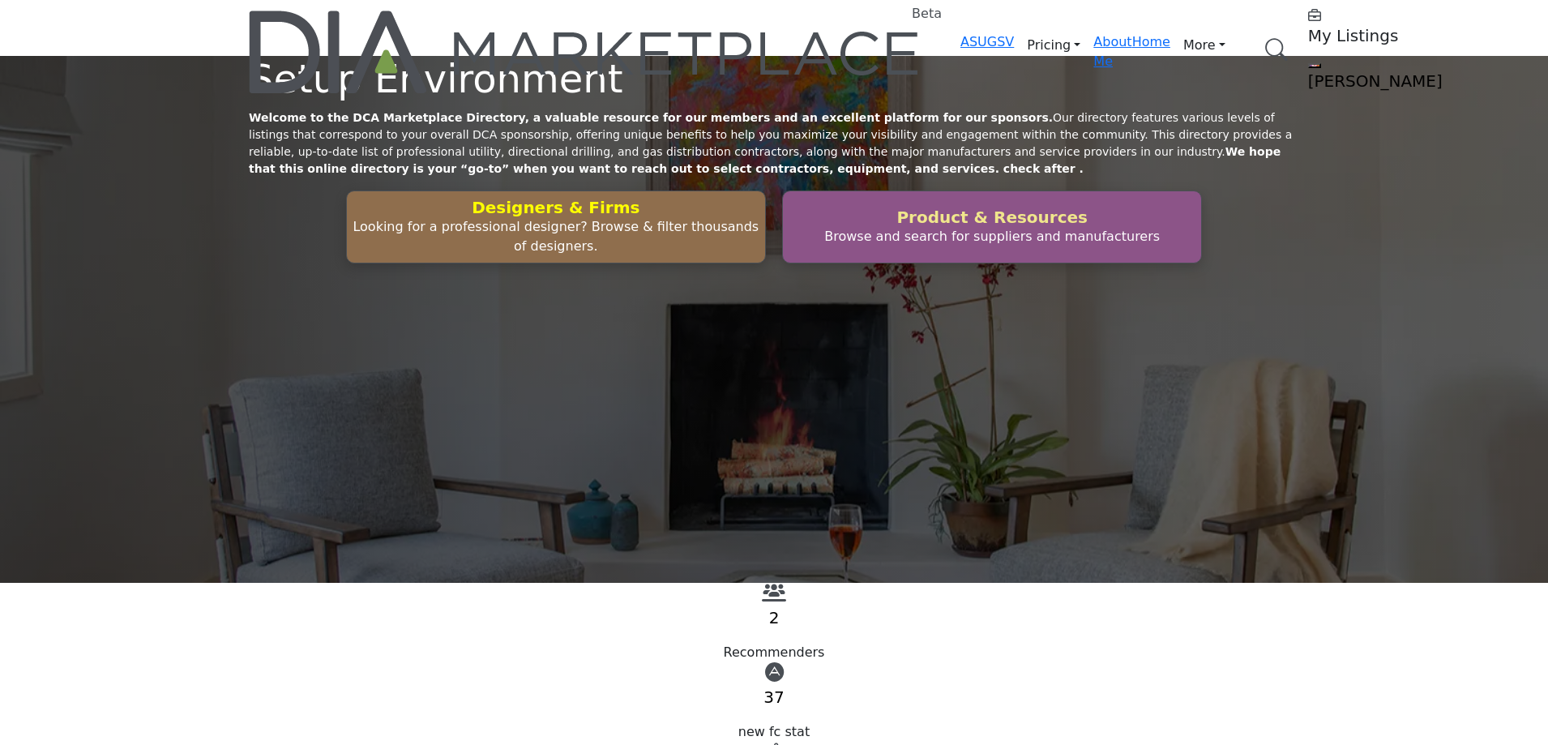
click at [760, 217] on h2 "Product & Resources" at bounding box center [556, 207] width 409 height 19
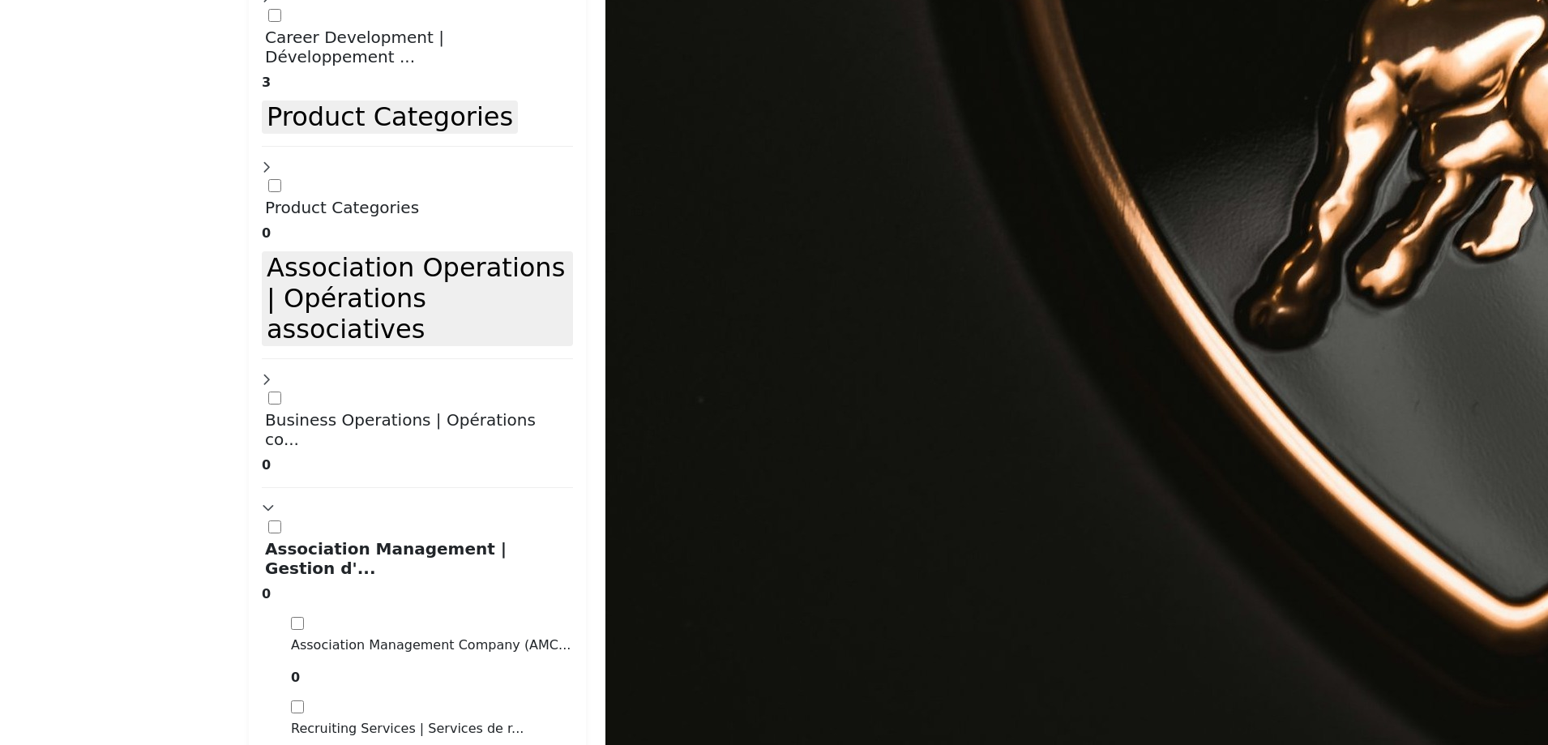
scroll to position [3080, 0]
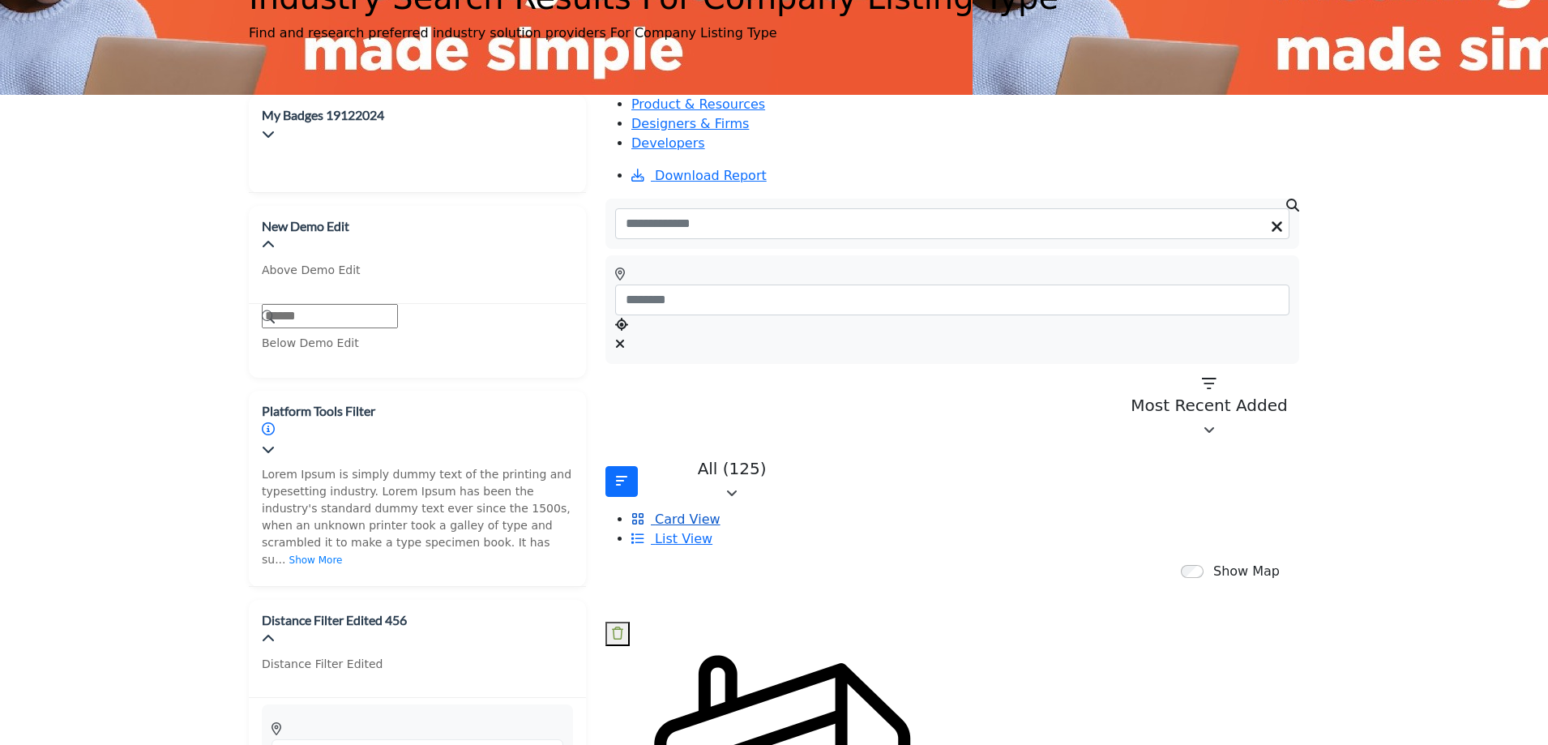
click at [720, 511] on span "Card View" at bounding box center [687, 518] width 65 height 15
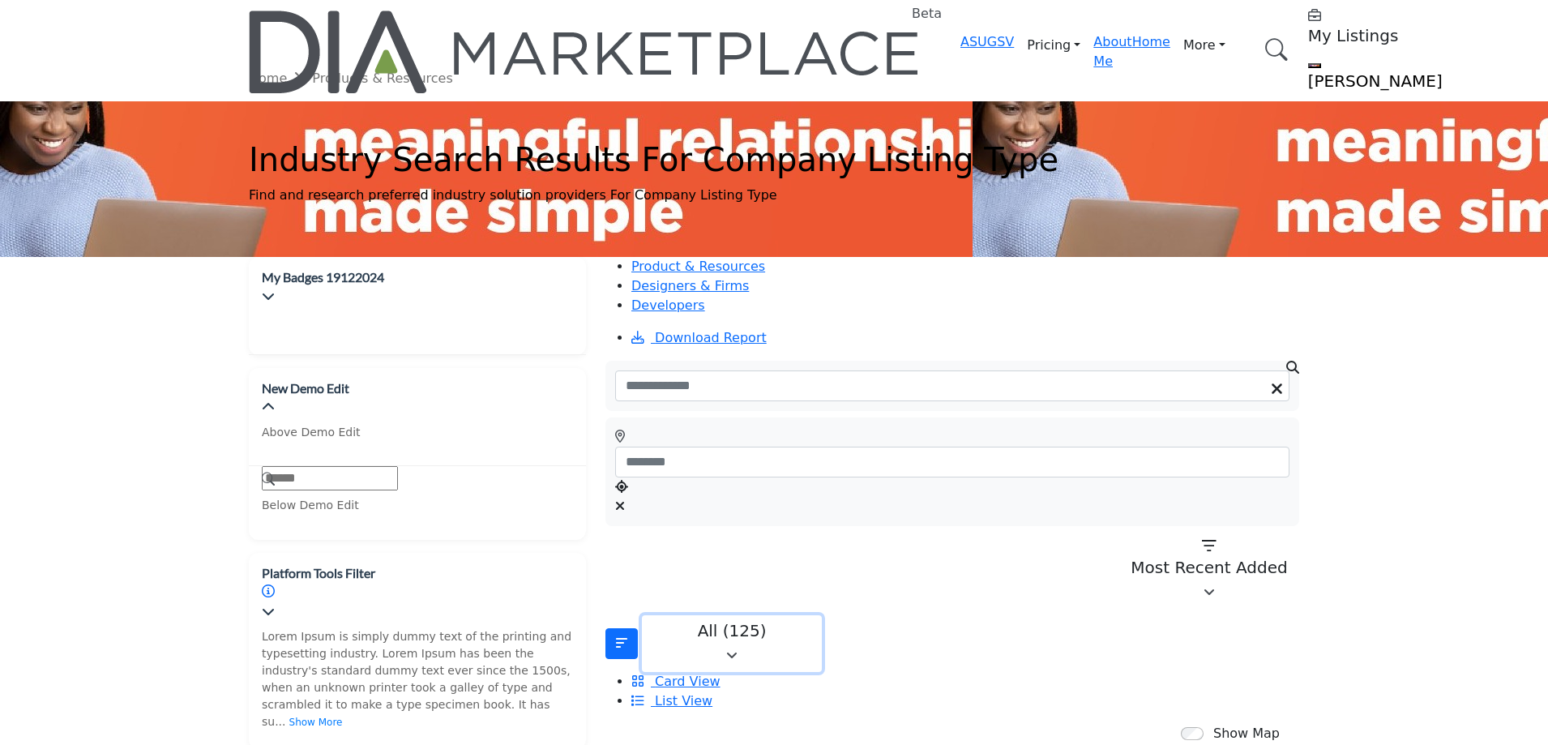
click at [720, 621] on div "All (125)" at bounding box center [731, 630] width 159 height 19
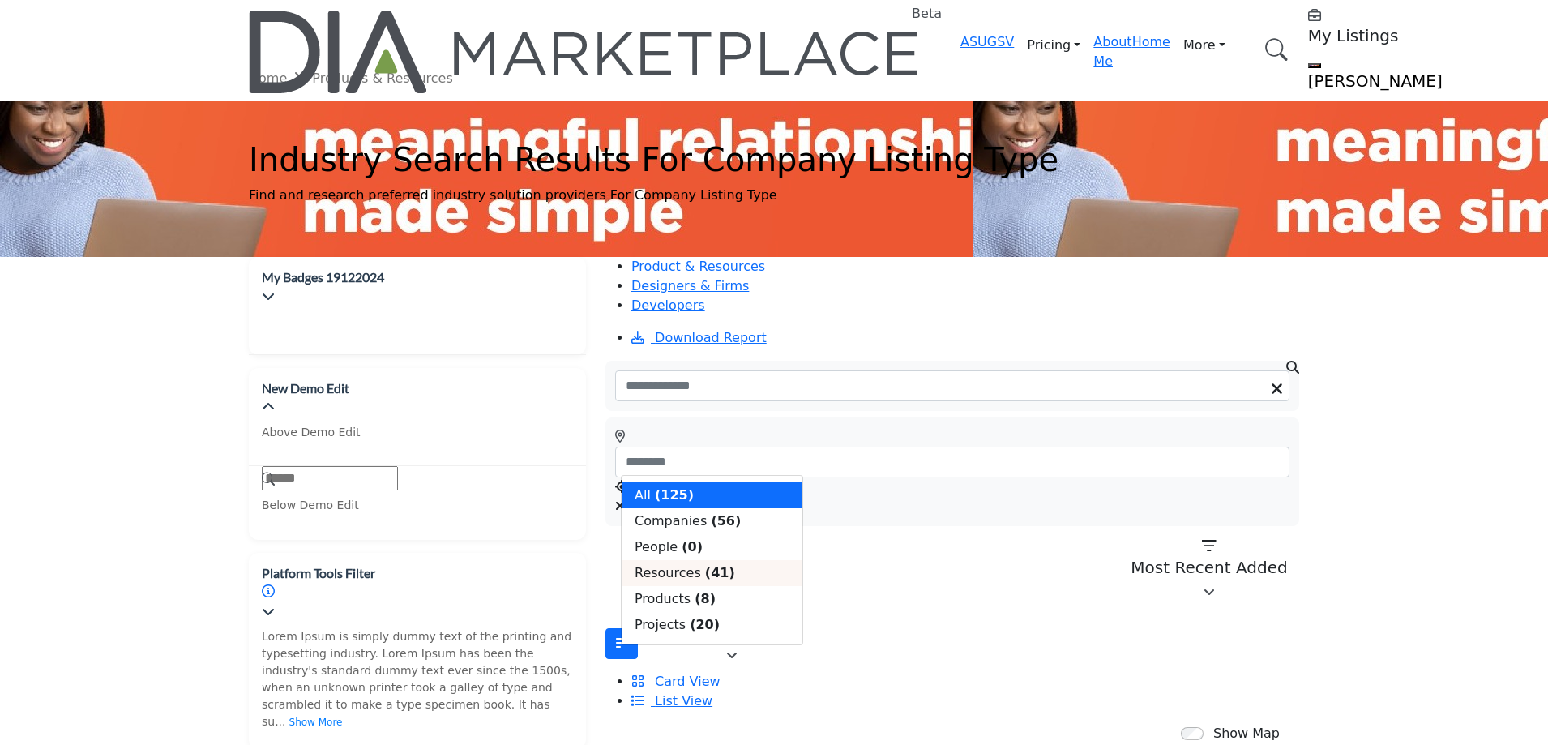
click at [705, 580] on b "(41)" at bounding box center [720, 572] width 30 height 15
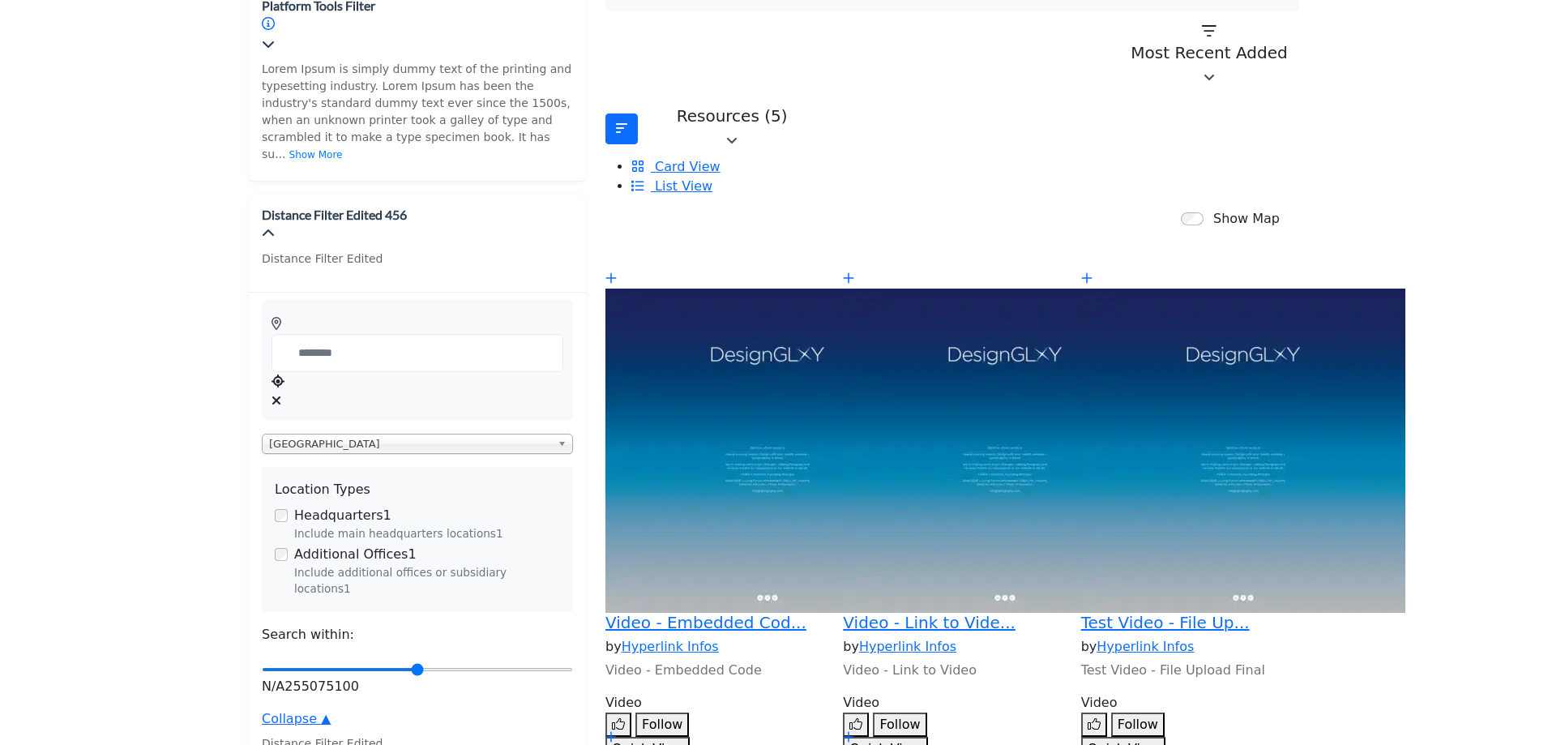
scroll to position [81, 0]
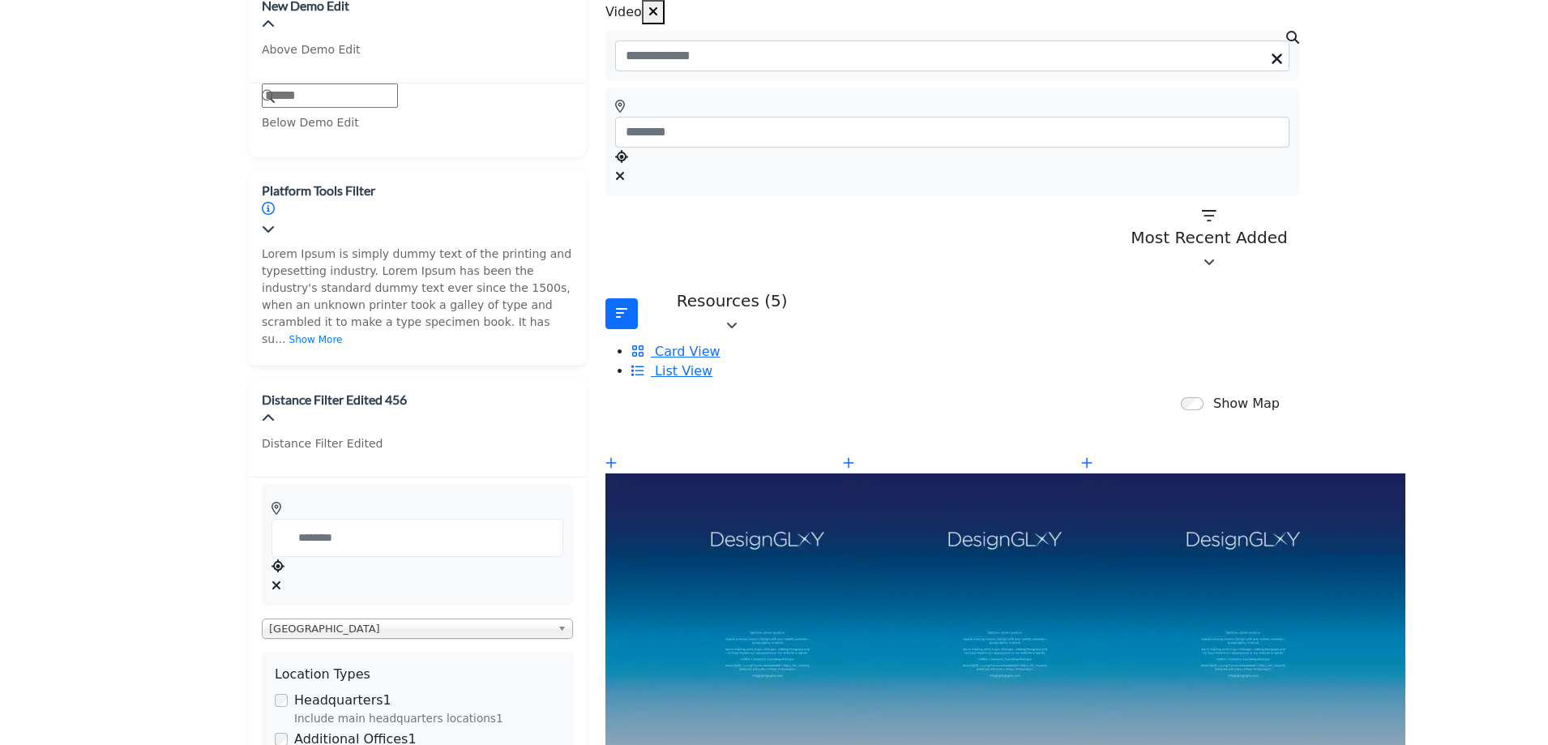
scroll to position [486, 0]
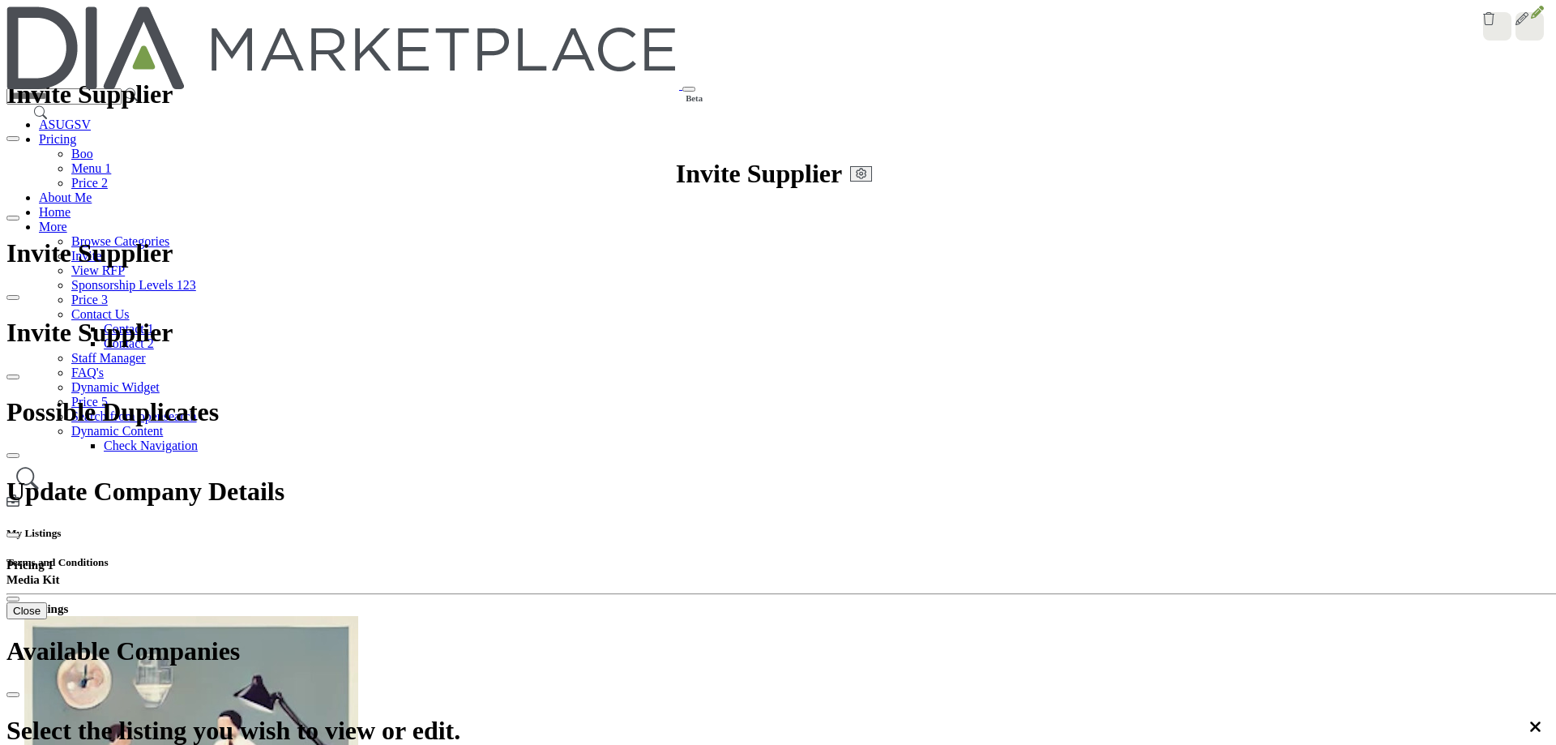
scroll to position [304, 0]
drag, startPoint x: 937, startPoint y: 160, endPoint x: 864, endPoint y: 266, distance: 128.2
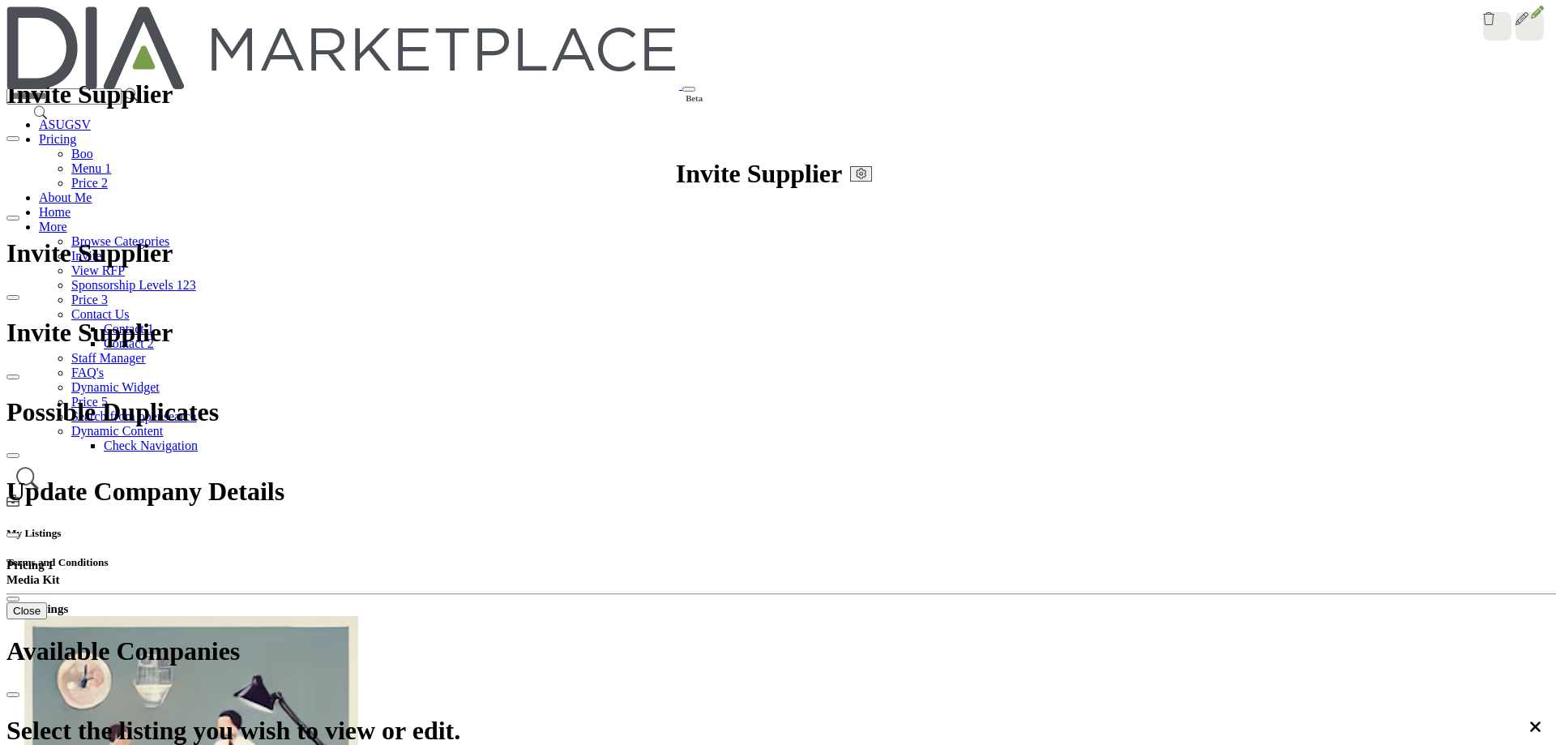
scroll to position [466, 0]
